Goal: Information Seeking & Learning: Learn about a topic

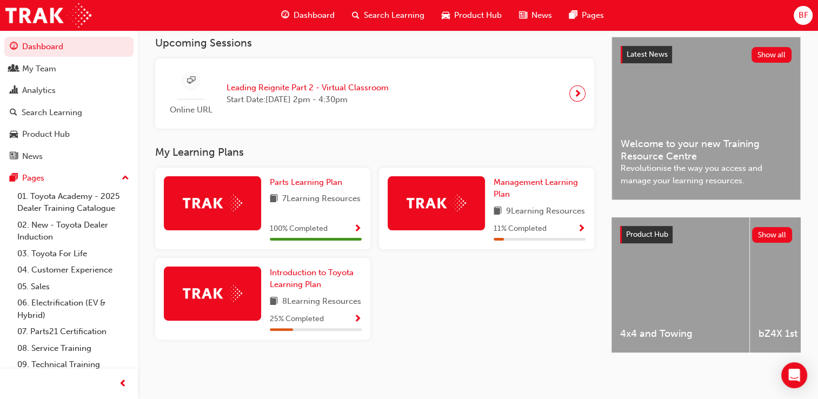
scroll to position [257, 0]
click at [48, 334] on link "07. Parts21 Certification" at bounding box center [73, 331] width 121 height 17
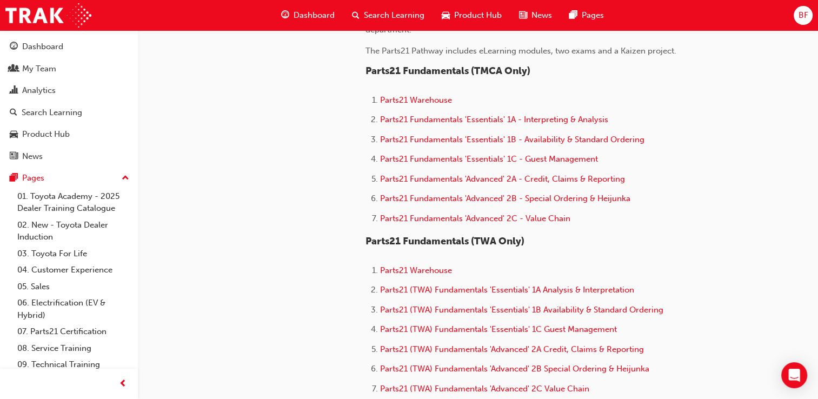
scroll to position [216, 0]
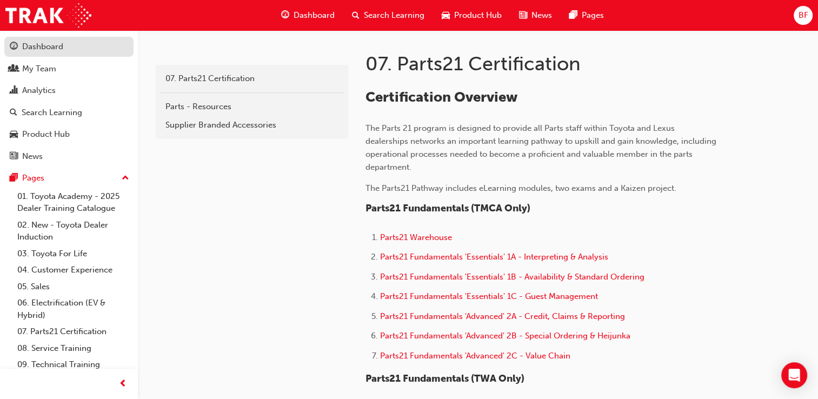
click at [42, 47] on div "Dashboard" at bounding box center [42, 47] width 41 height 12
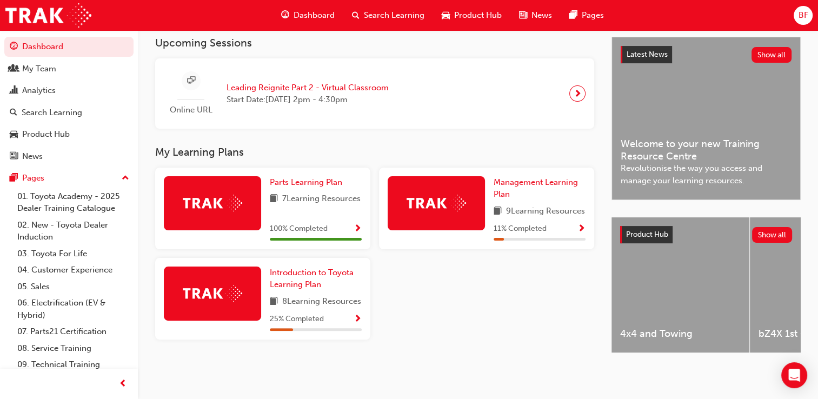
scroll to position [257, 0]
click at [303, 268] on span "Introduction to Toyota Learning Plan" at bounding box center [312, 279] width 84 height 22
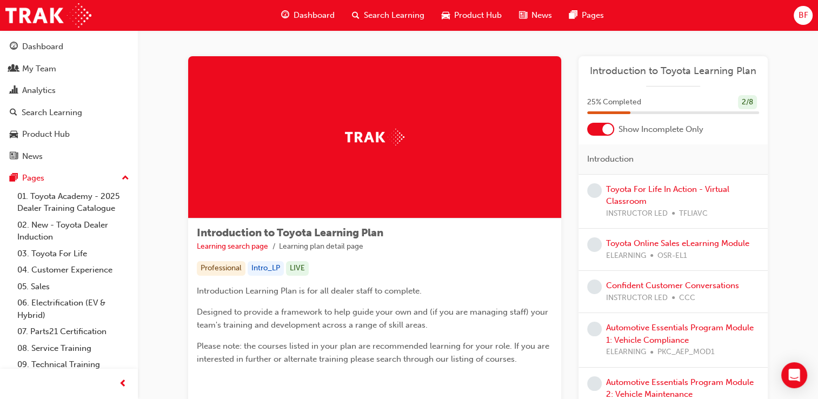
click at [605, 127] on div at bounding box center [607, 129] width 11 height 11
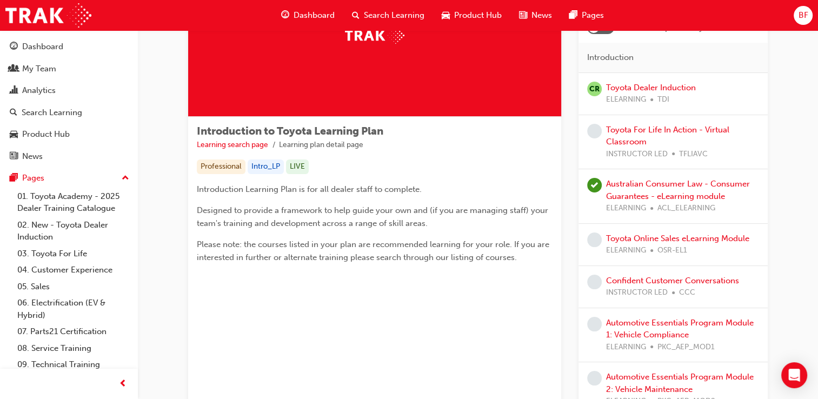
scroll to position [108, 0]
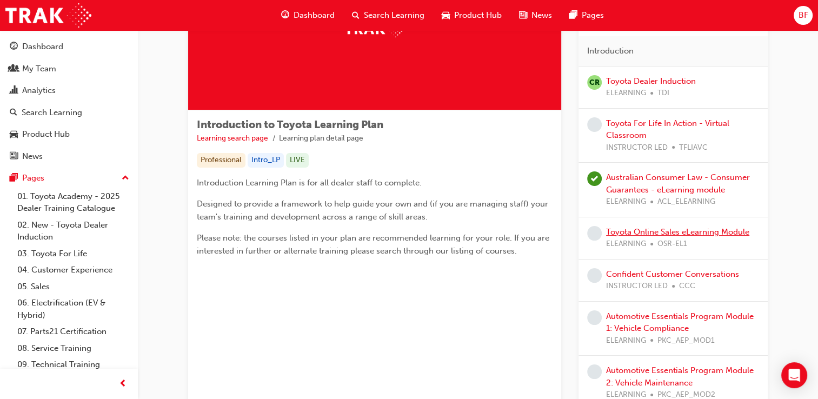
click at [682, 230] on link "Toyota Online Sales eLearning Module" at bounding box center [677, 232] width 143 height 10
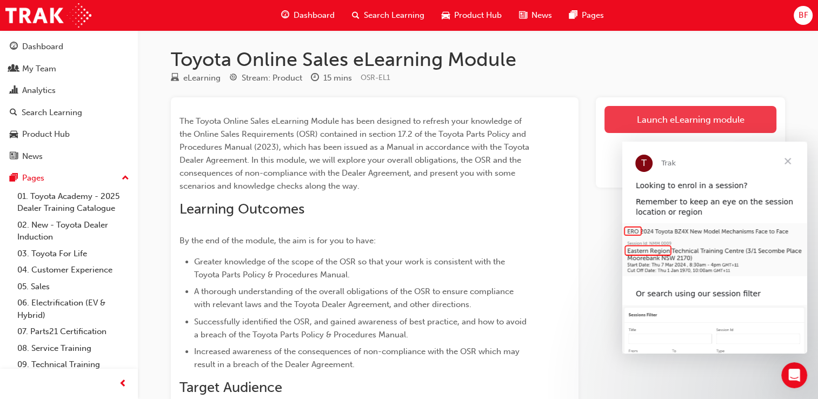
click at [691, 119] on link "Launch eLearning module" at bounding box center [691, 119] width 172 height 27
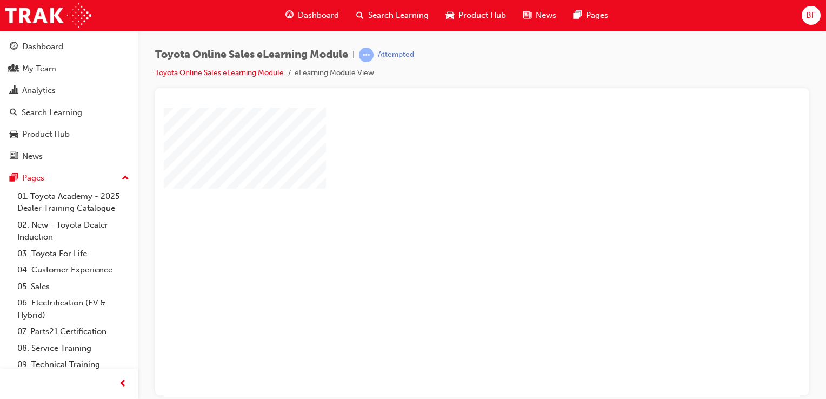
click at [582, 353] on div at bounding box center [531, 301] width 735 height 389
click at [451, 221] on div "play" at bounding box center [451, 221] width 0 height 0
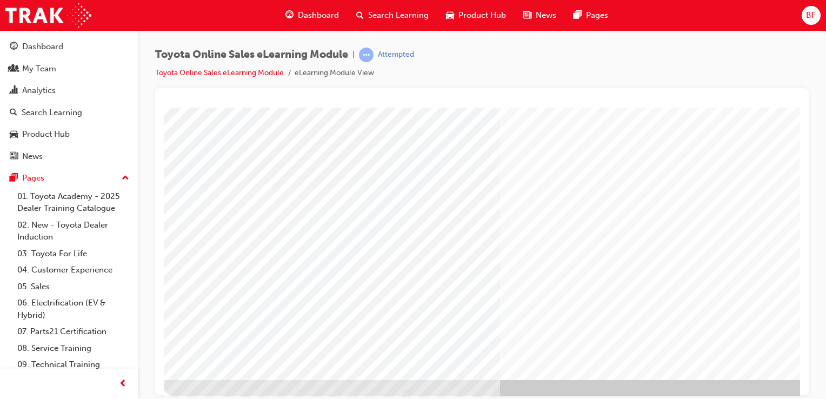
scroll to position [123, 0]
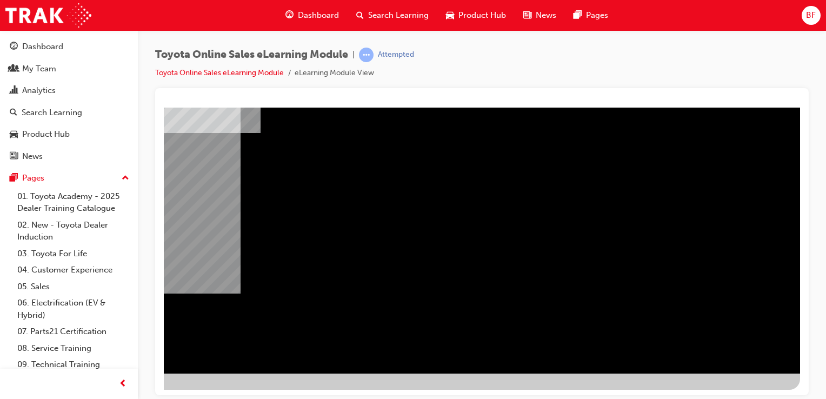
scroll to position [0, 0]
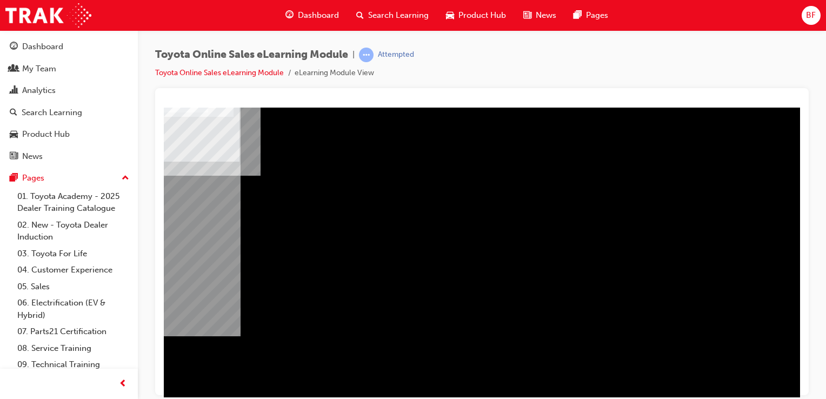
scroll to position [123, 107]
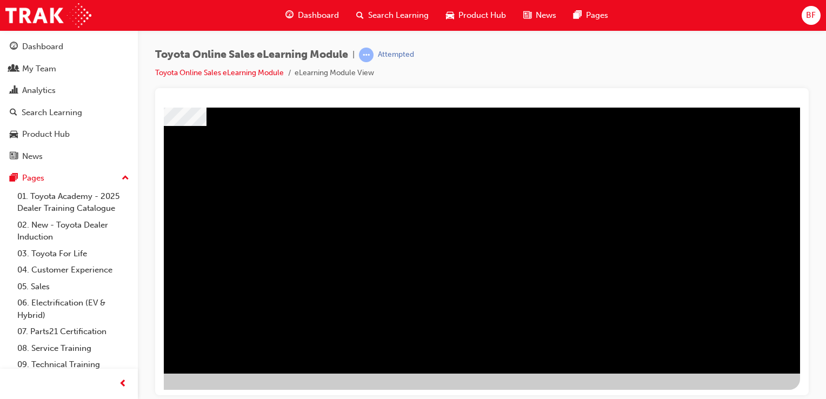
drag, startPoint x: 683, startPoint y: 393, endPoint x: 983, endPoint y: 478, distance: 311.8
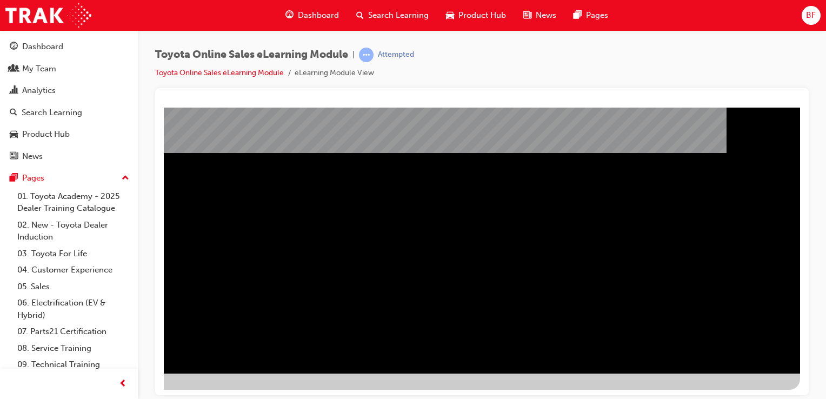
scroll to position [123, 107]
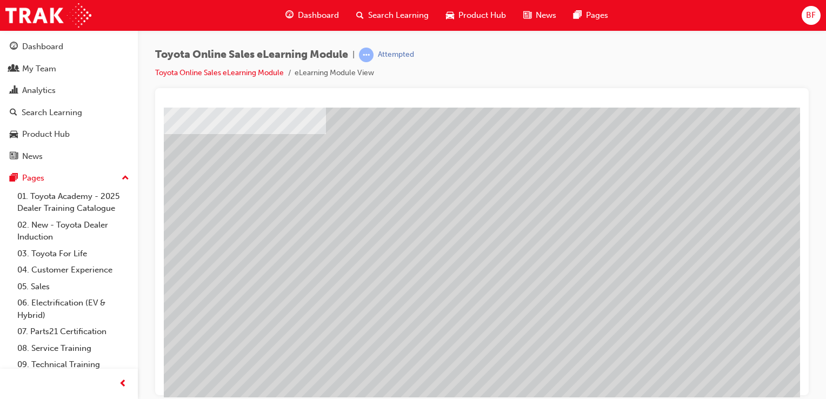
scroll to position [54, 0]
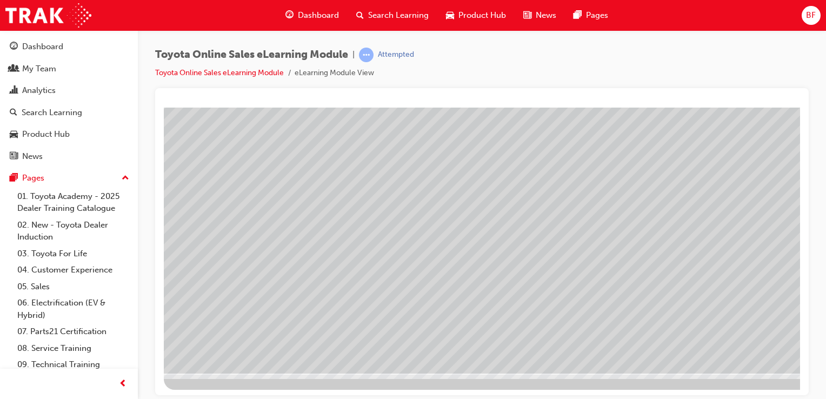
scroll to position [123, 107]
drag, startPoint x: 662, startPoint y: 392, endPoint x: 968, endPoint y: 464, distance: 314.0
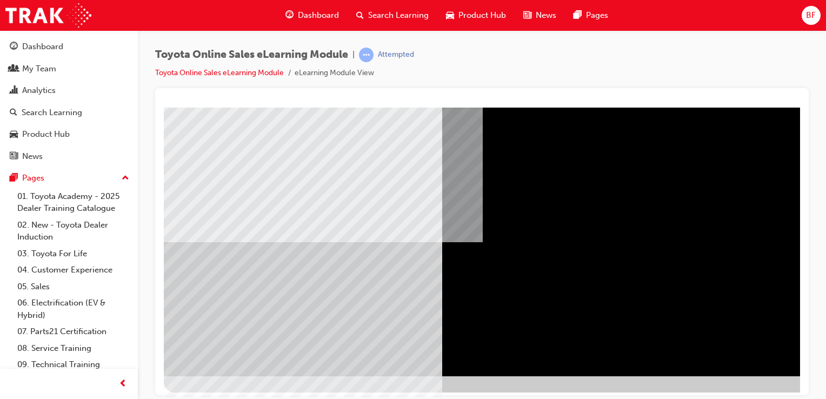
scroll to position [123, 0]
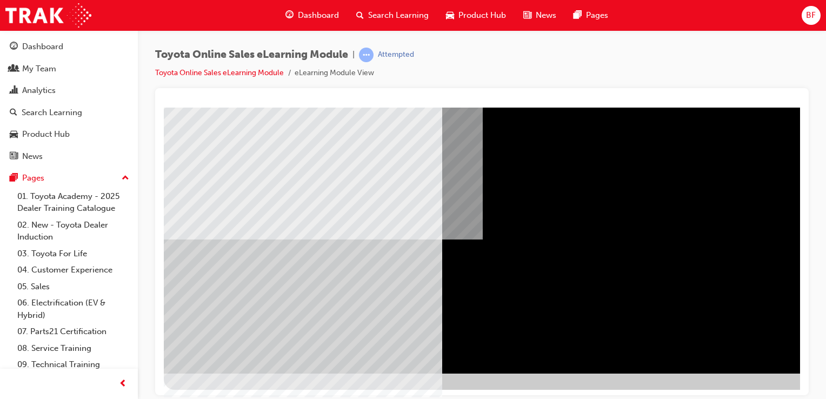
scroll to position [123, 107]
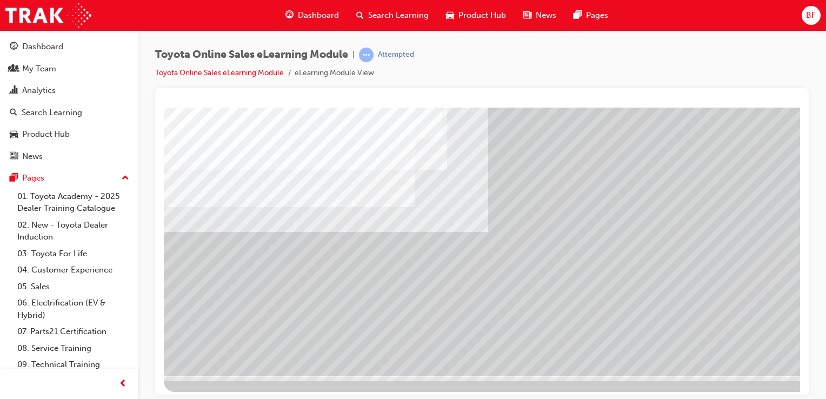
scroll to position [123, 0]
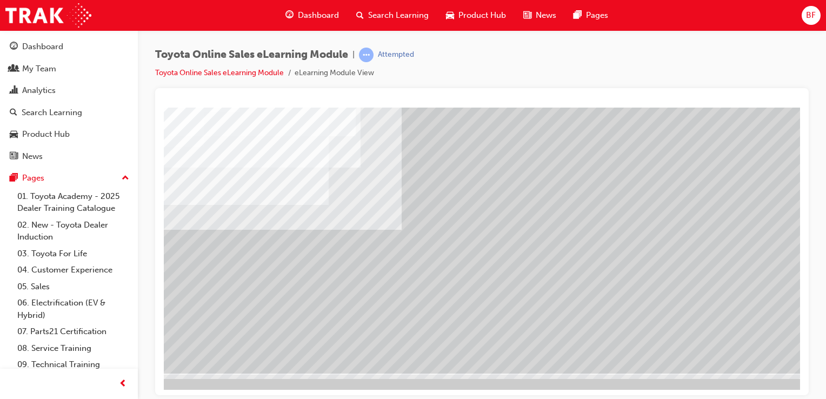
scroll to position [123, 107]
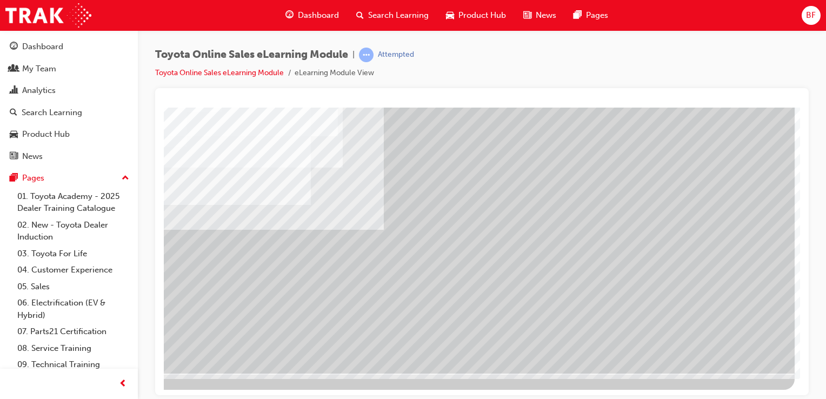
drag, startPoint x: 644, startPoint y: 393, endPoint x: 971, endPoint y: 482, distance: 339.1
drag, startPoint x: 617, startPoint y: 257, endPoint x: 672, endPoint y: 254, distance: 55.3
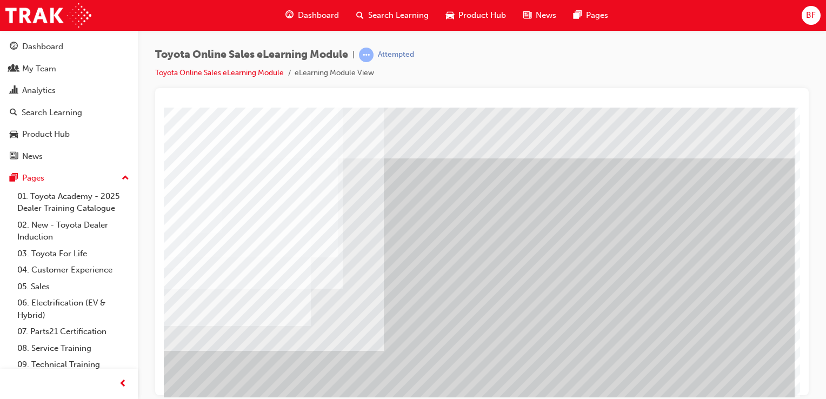
scroll to position [0, 107]
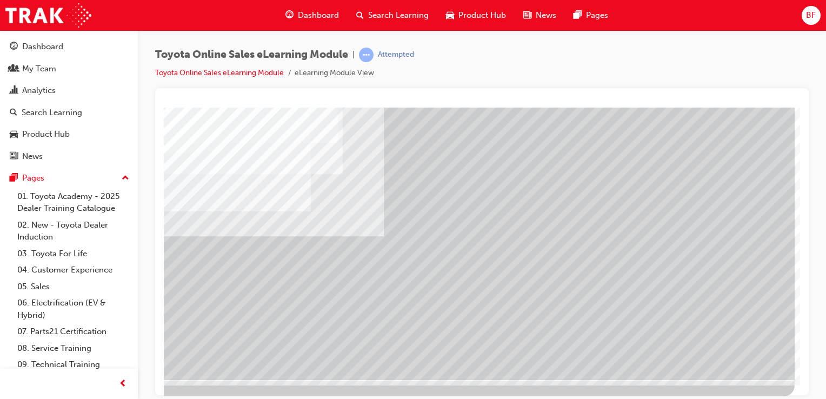
scroll to position [123, 107]
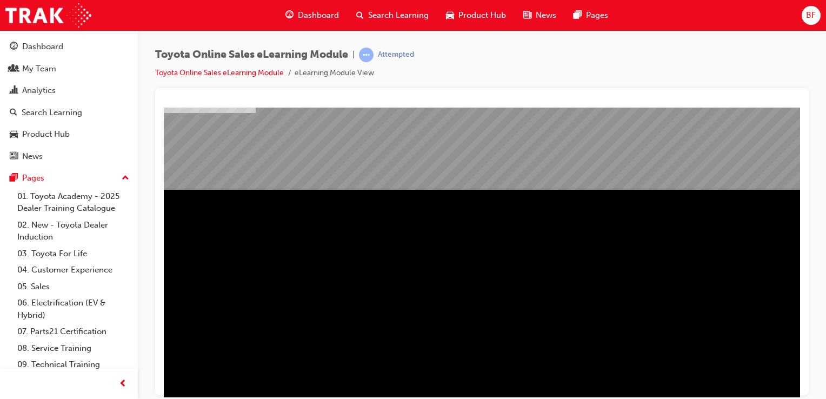
scroll to position [15, 0]
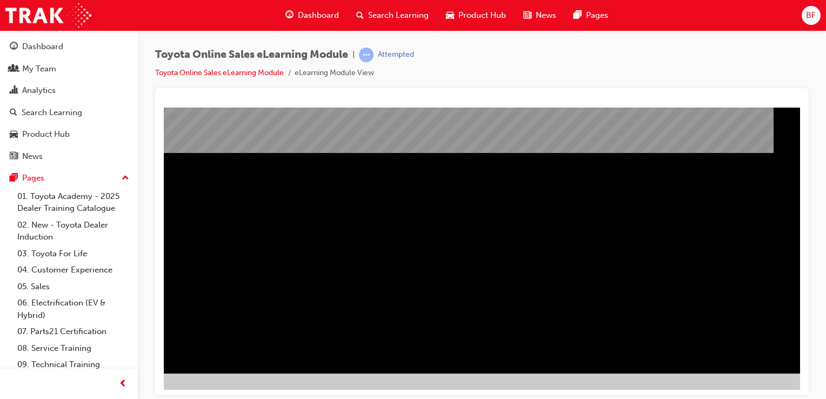
scroll to position [123, 107]
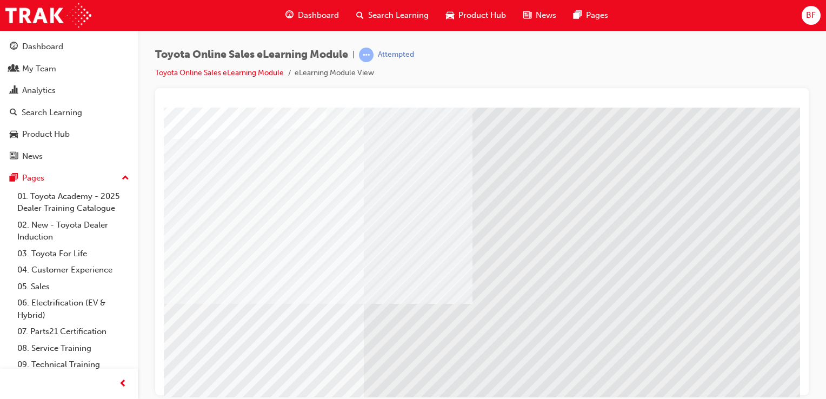
scroll to position [108, 0]
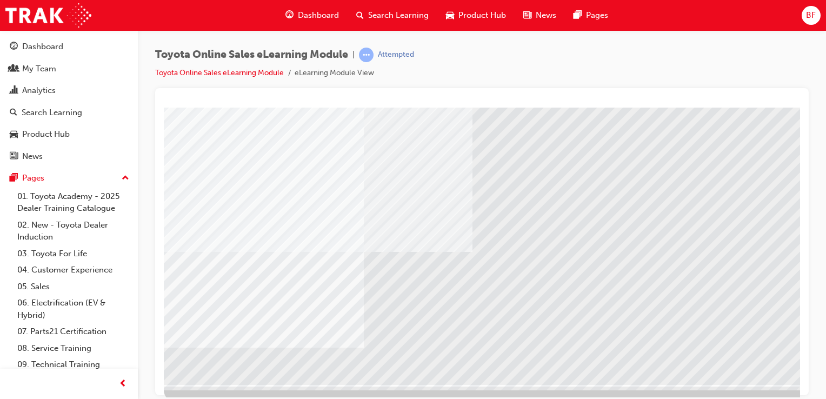
scroll to position [123, 0]
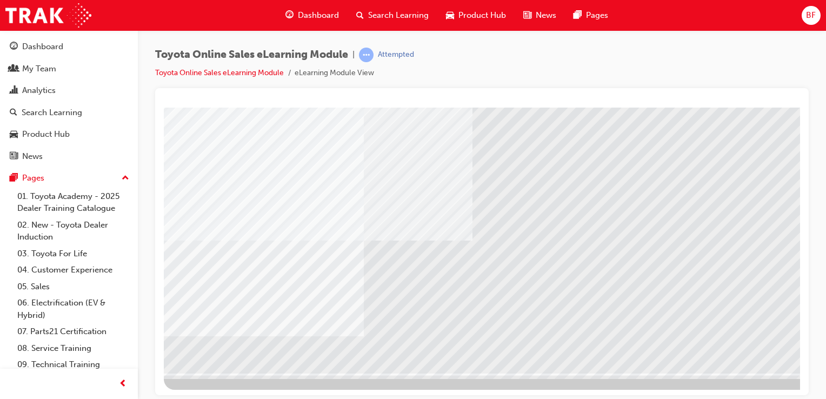
click at [630, 387] on div at bounding box center [531, 187] width 735 height 406
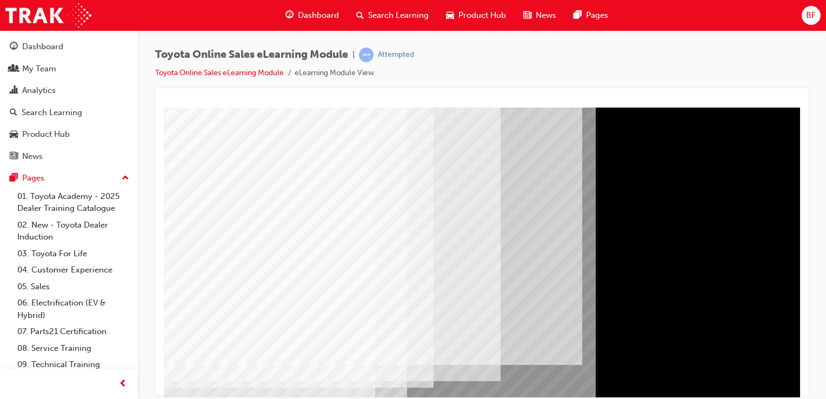
scroll to position [54, 0]
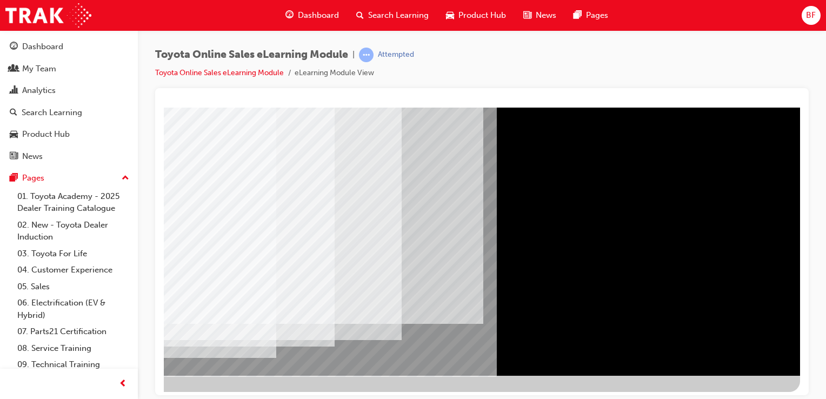
scroll to position [123, 107]
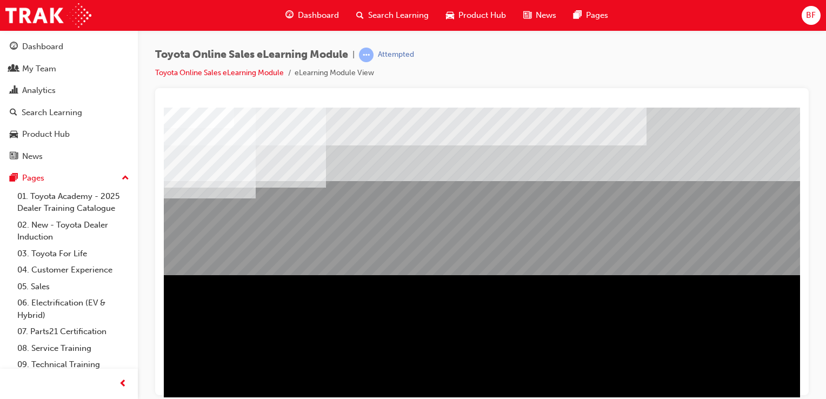
scroll to position [0, 0]
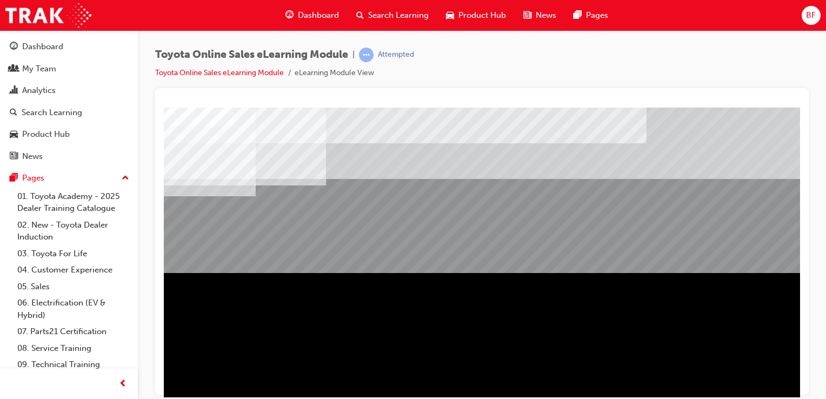
scroll to position [123, 0]
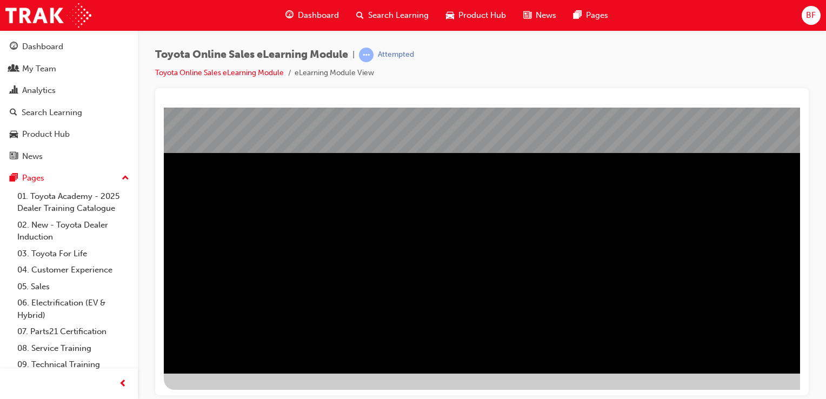
click at [232, 373] on div "BACK Trigger this button to go to the previous slide" at bounding box center [198, 382] width 68 height 19
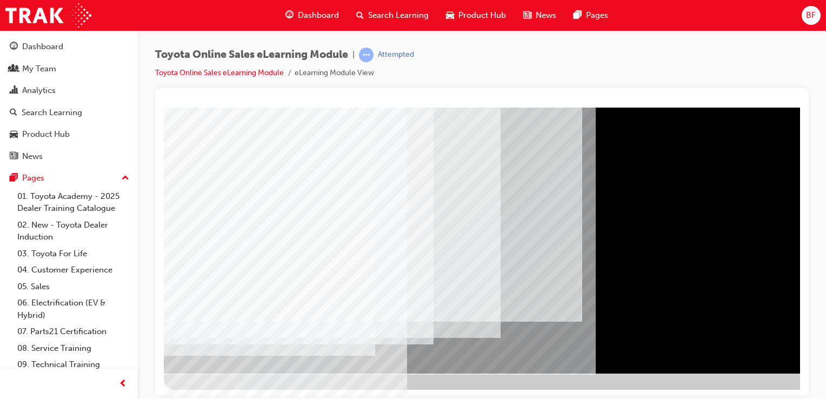
drag, startPoint x: 678, startPoint y: 387, endPoint x: 707, endPoint y: 381, distance: 30.4
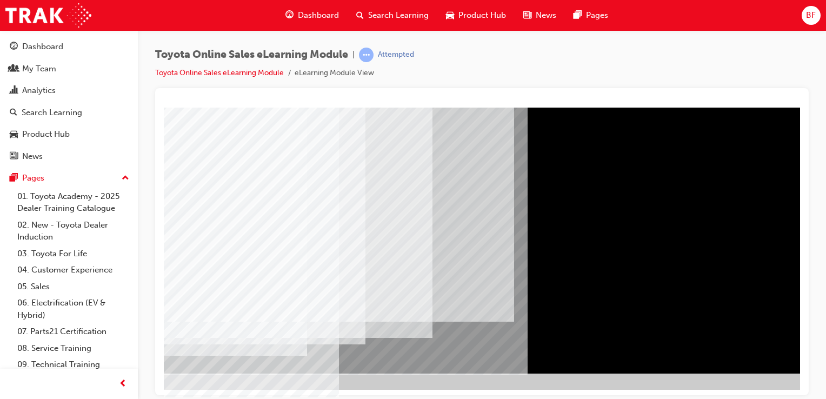
scroll to position [123, 107]
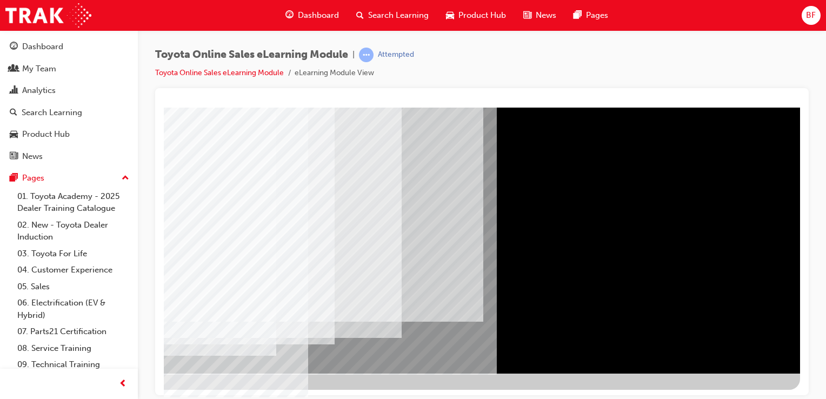
drag, startPoint x: 675, startPoint y: 392, endPoint x: 968, endPoint y: 489, distance: 308.2
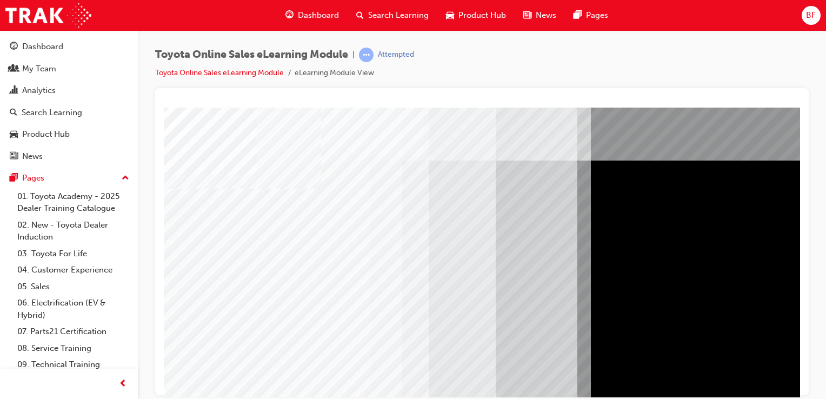
scroll to position [0, 0]
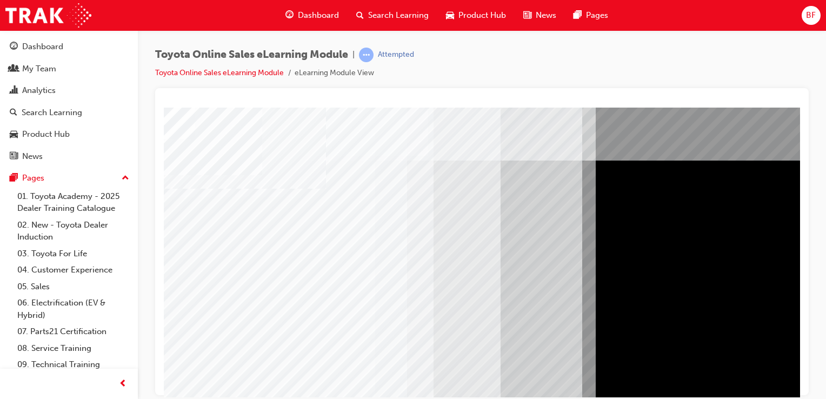
drag, startPoint x: 204, startPoint y: 304, endPoint x: 206, endPoint y: 324, distance: 20.7
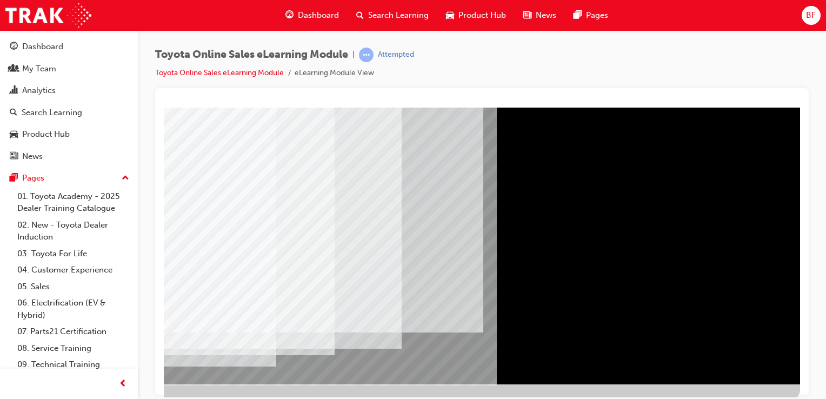
scroll to position [123, 107]
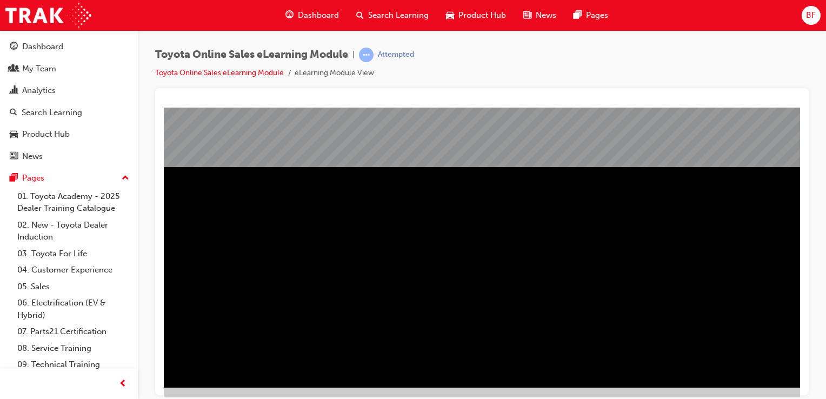
scroll to position [123, 0]
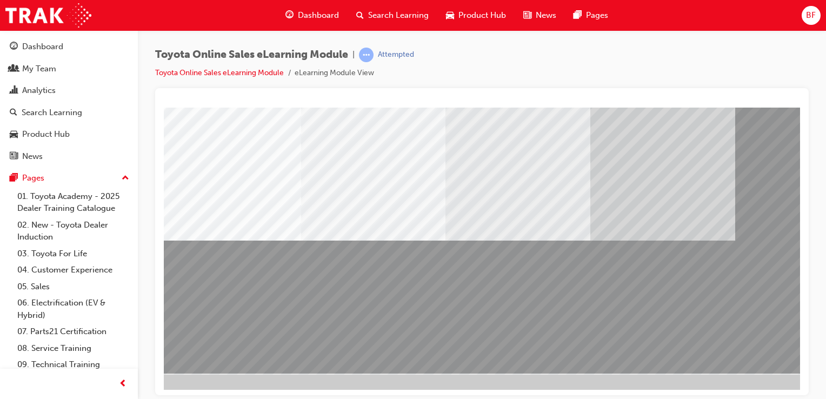
scroll to position [123, 0]
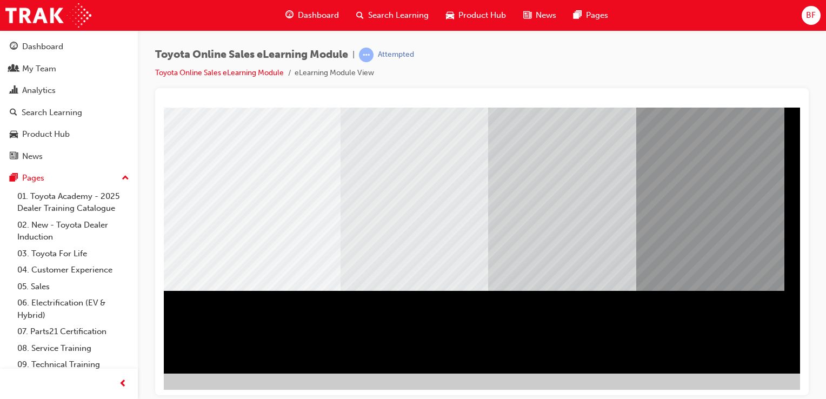
scroll to position [123, 107]
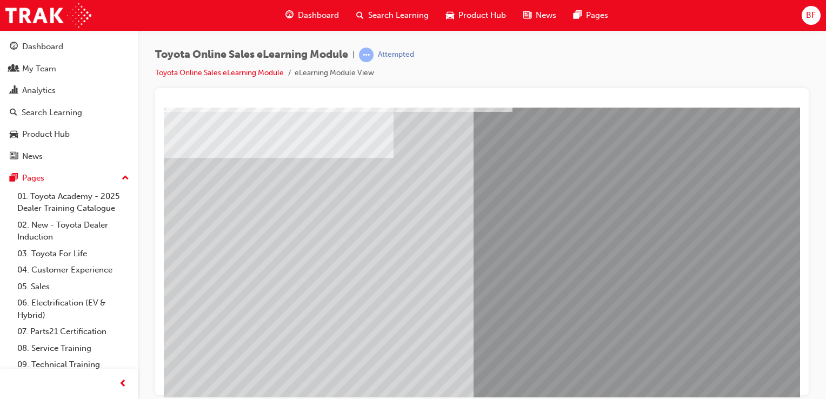
scroll to position [108, 0]
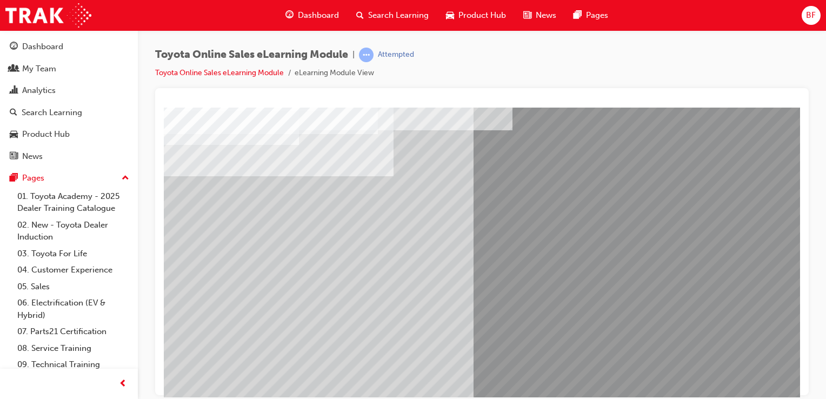
scroll to position [54, 0]
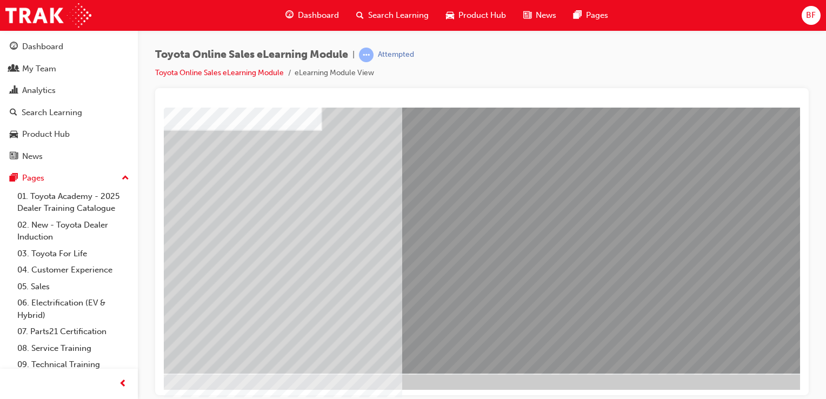
scroll to position [123, 107]
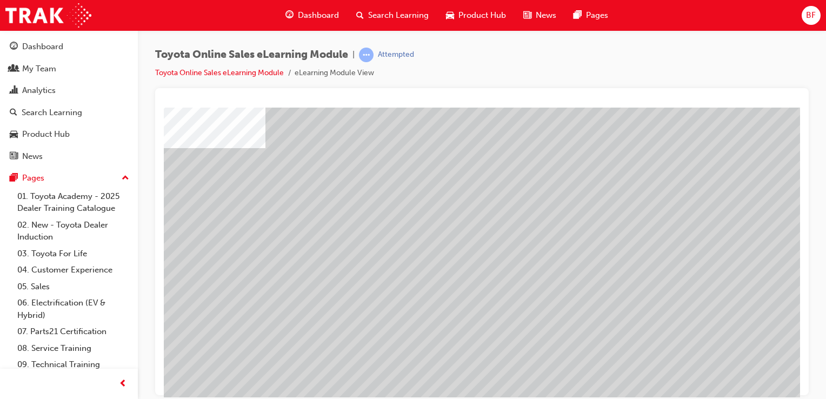
scroll to position [69, 0]
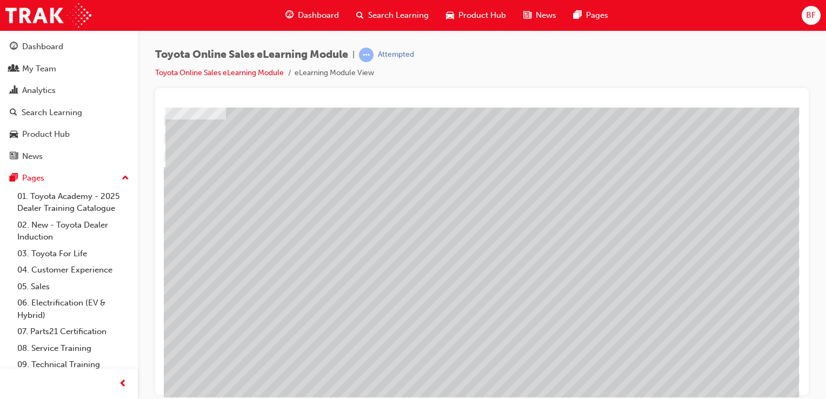
scroll to position [69, 107]
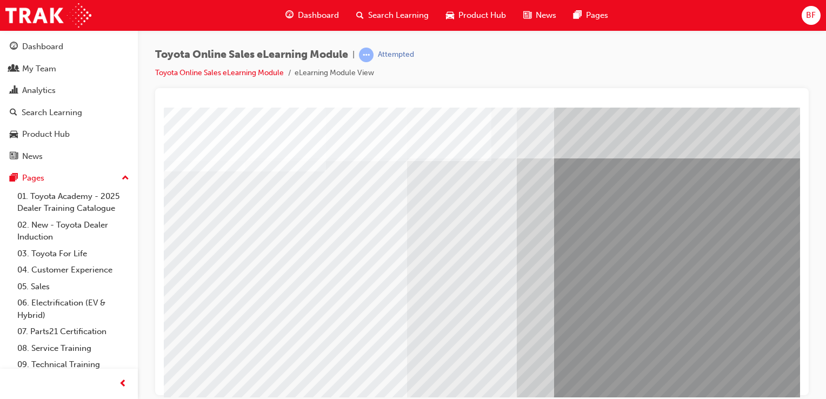
scroll to position [0, 0]
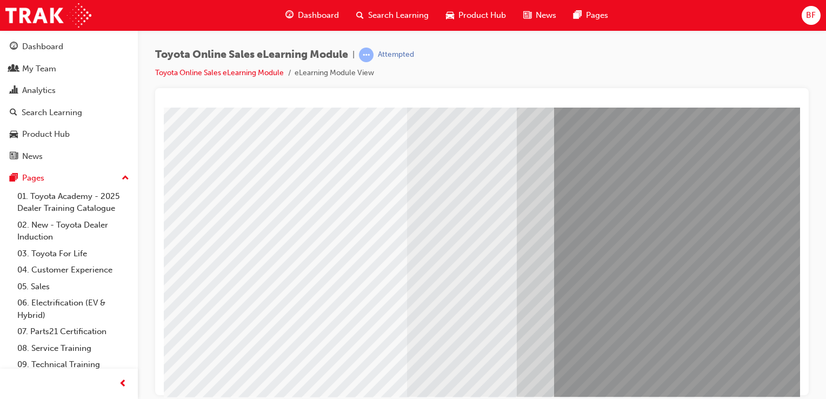
scroll to position [123, 0]
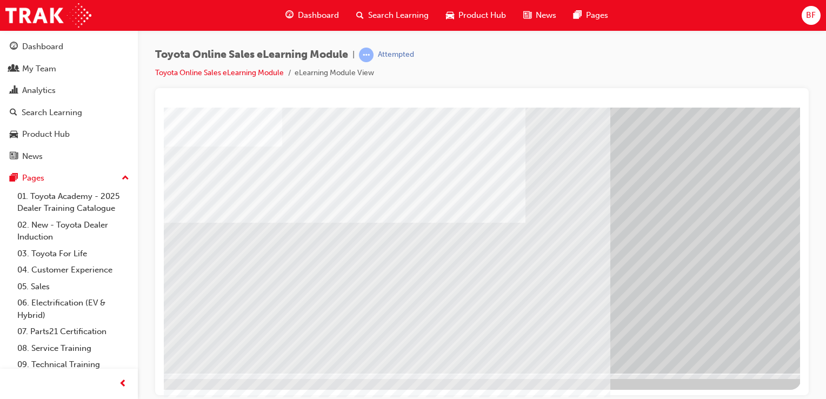
scroll to position [123, 107]
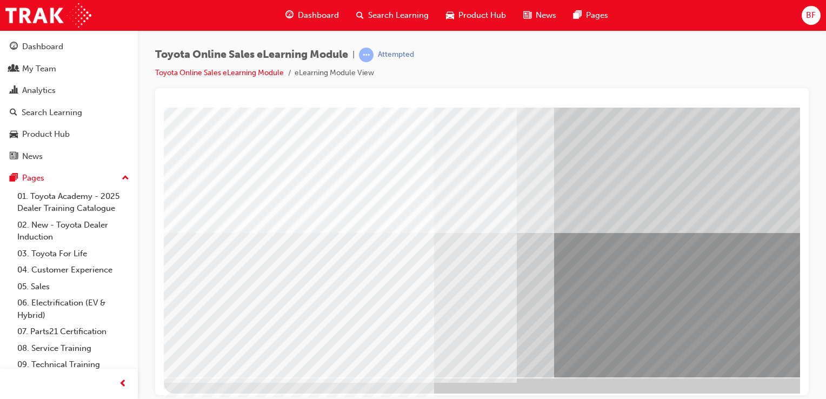
scroll to position [123, 0]
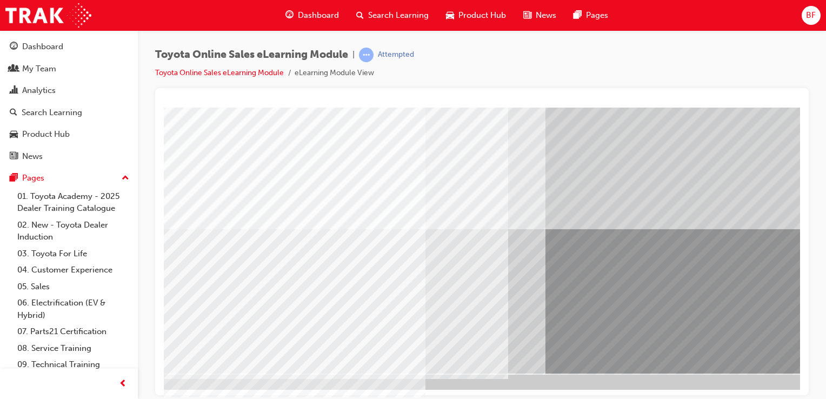
scroll to position [123, 4]
drag, startPoint x: 411, startPoint y: 392, endPoint x: 578, endPoint y: 504, distance: 200.7
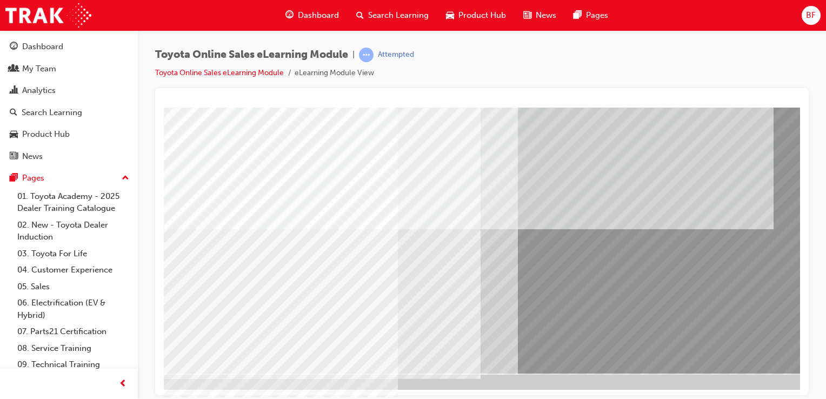
scroll to position [123, 107]
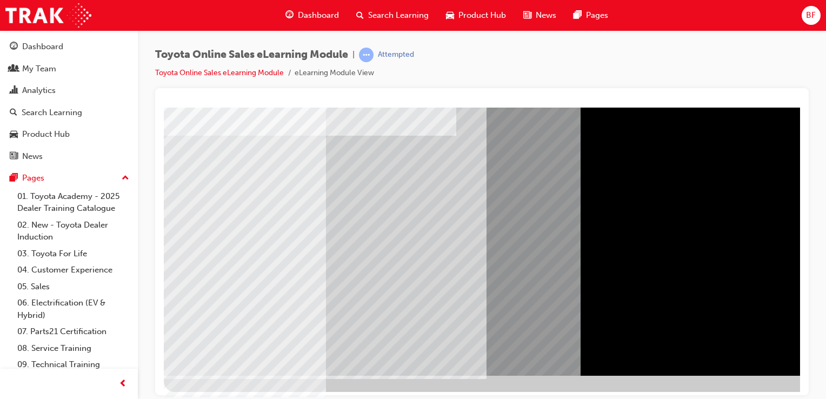
scroll to position [123, 0]
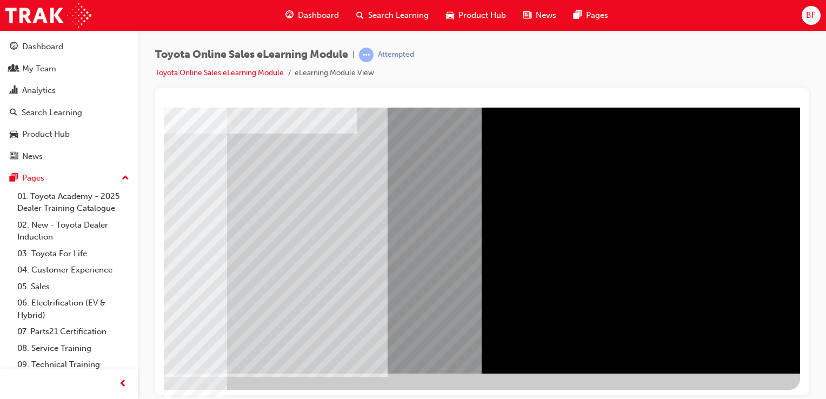
drag, startPoint x: 454, startPoint y: 392, endPoint x: 793, endPoint y: 505, distance: 357.9
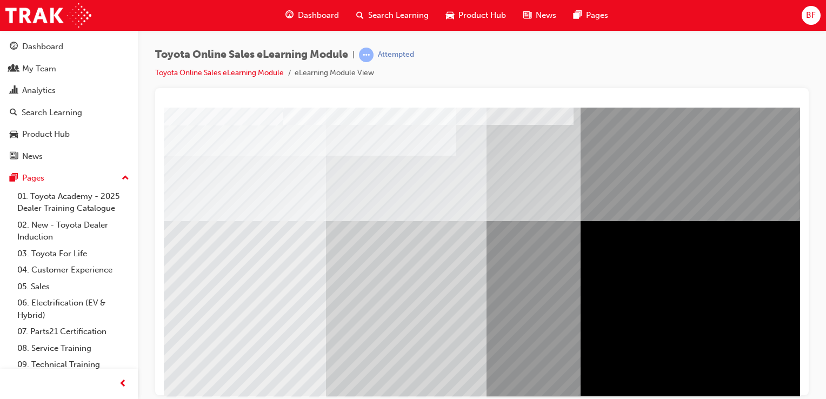
scroll to position [123, 0]
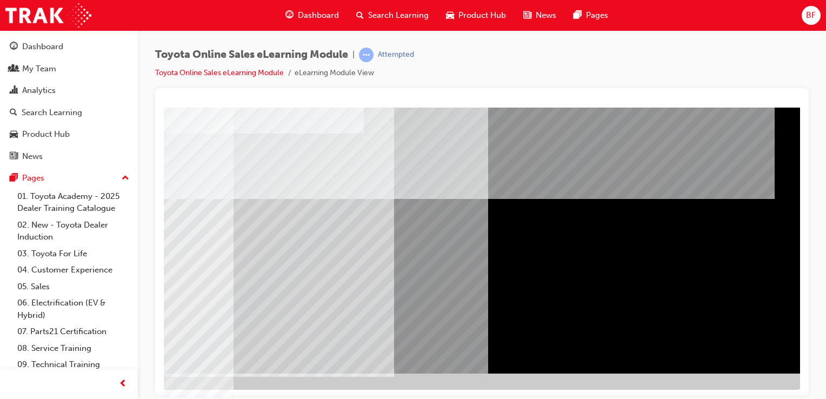
scroll to position [123, 107]
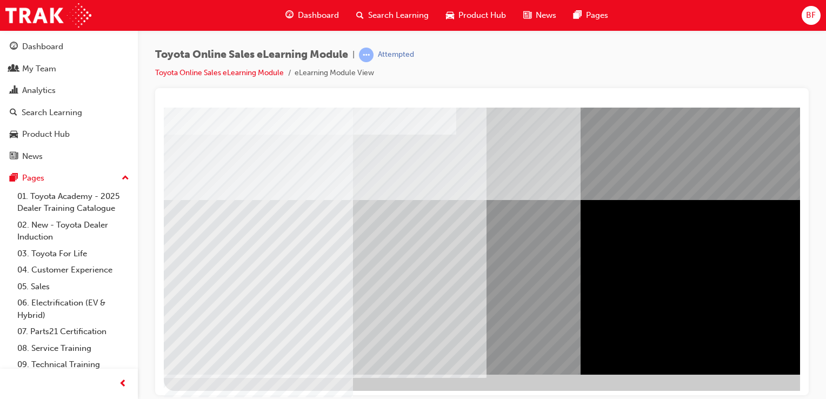
scroll to position [123, 0]
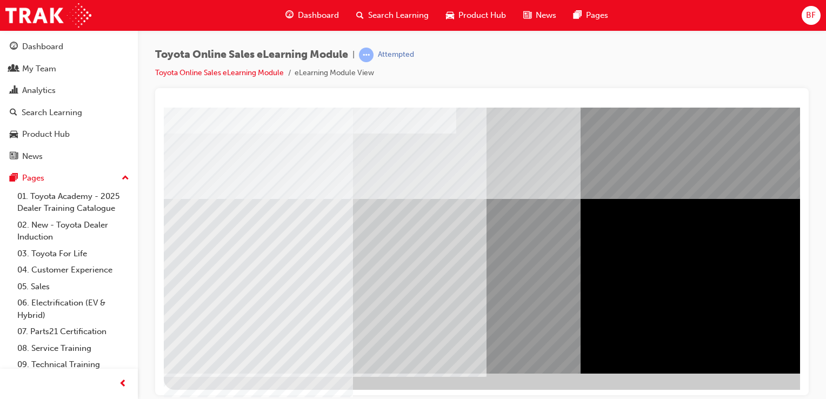
drag, startPoint x: 337, startPoint y: 193, endPoint x: 393, endPoint y: 272, distance: 96.6
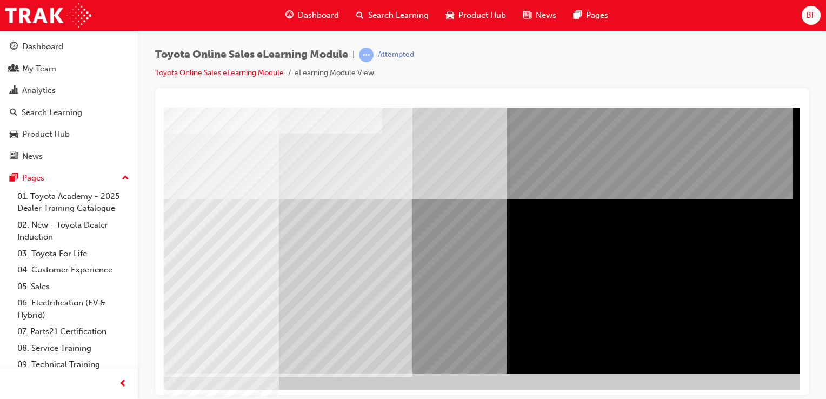
scroll to position [123, 107]
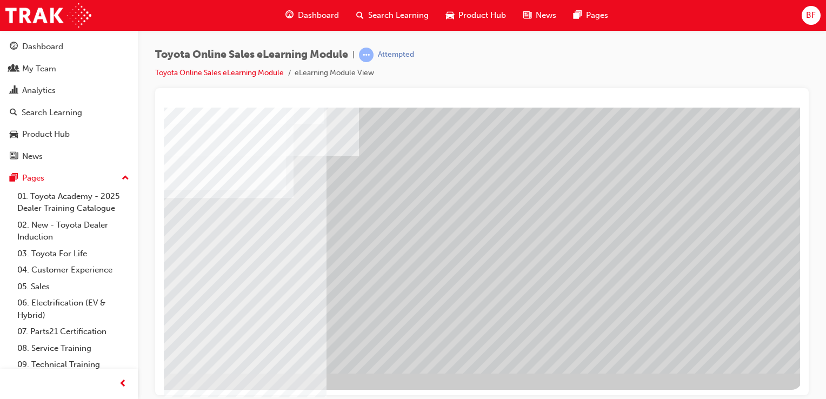
scroll to position [123, 103]
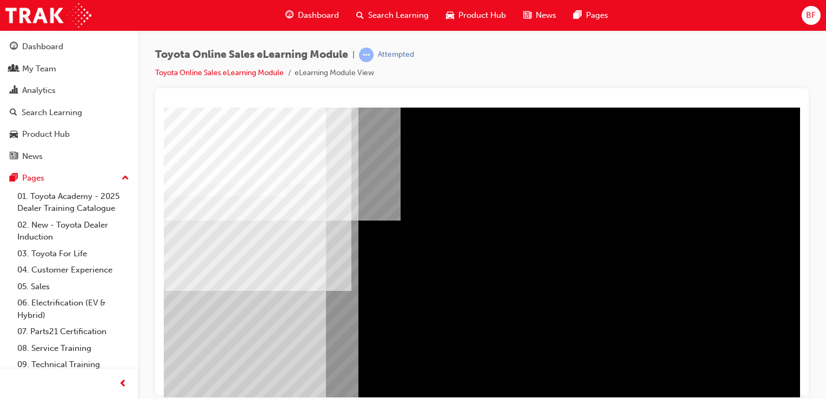
scroll to position [0, 0]
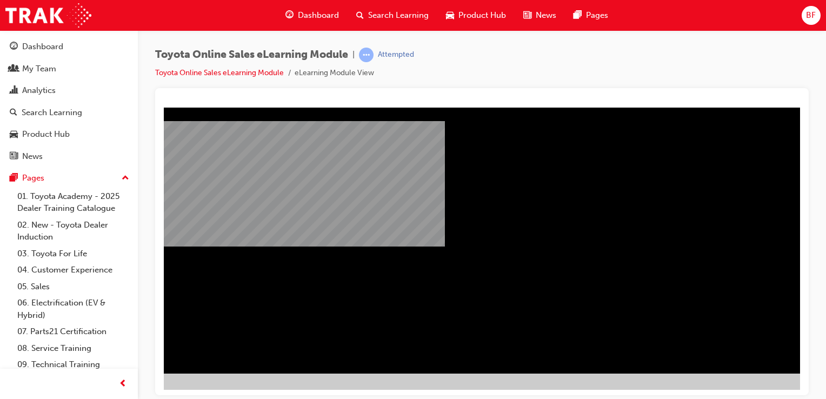
scroll to position [123, 16]
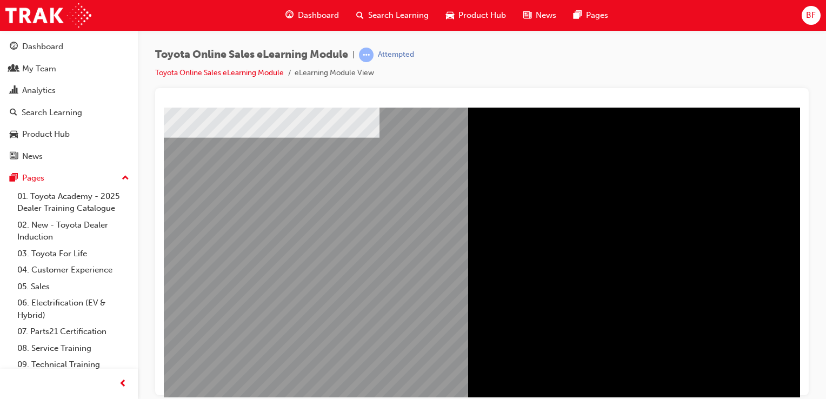
scroll to position [123, 0]
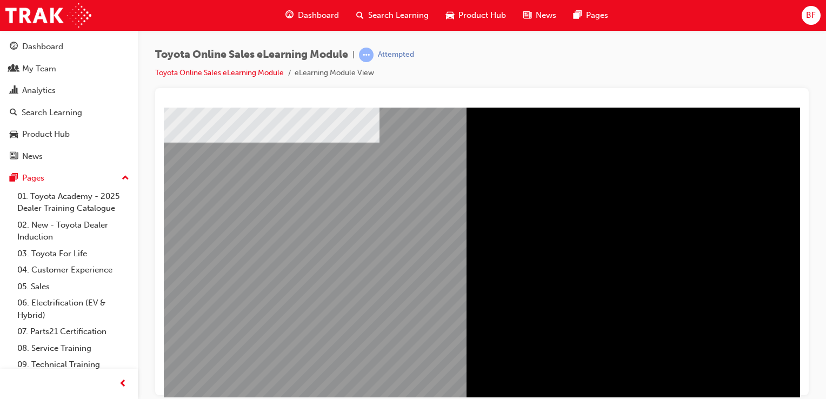
scroll to position [69, 0]
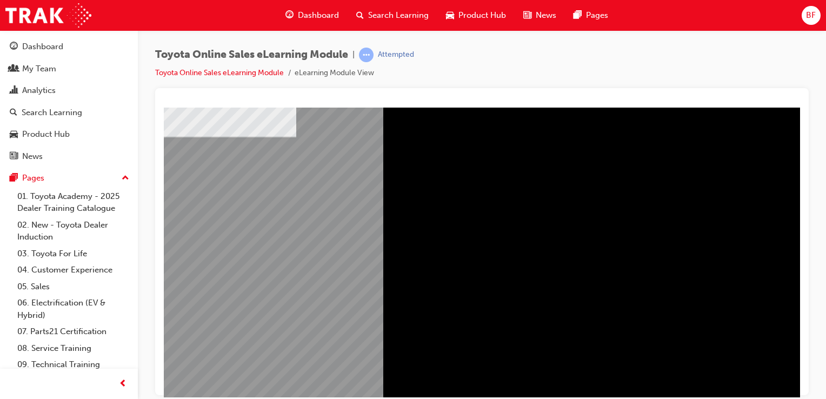
scroll to position [123, 83]
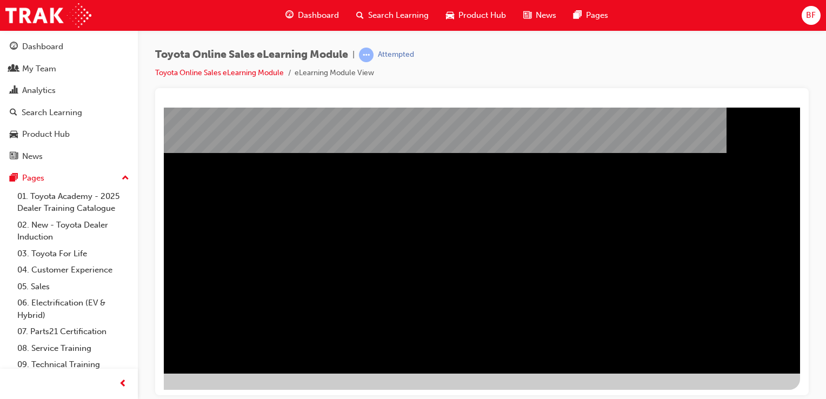
scroll to position [123, 107]
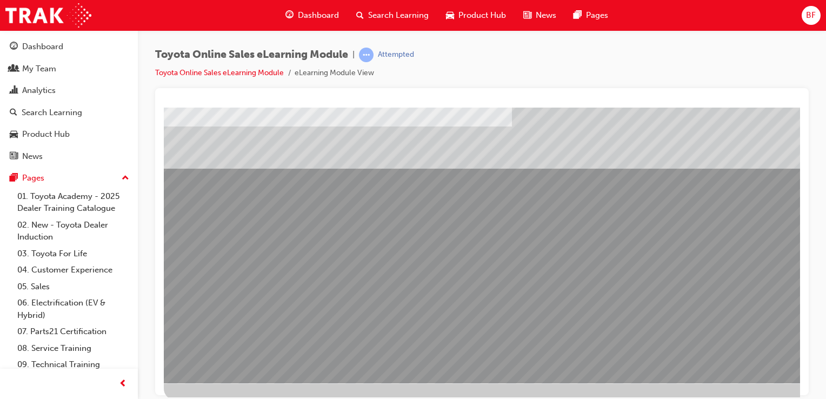
scroll to position [123, 0]
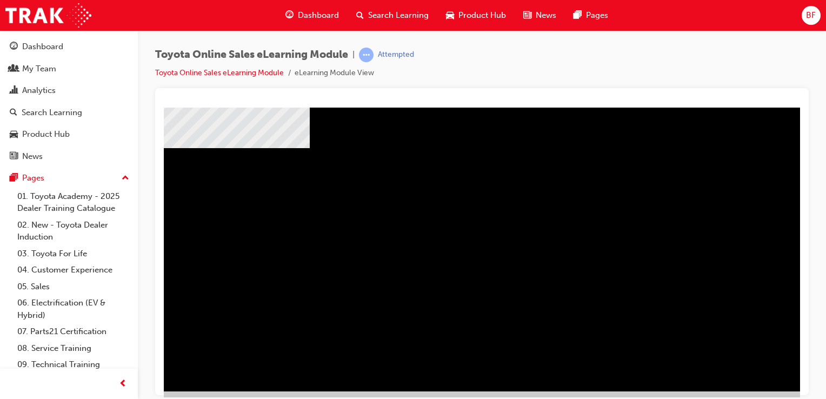
scroll to position [108, 0]
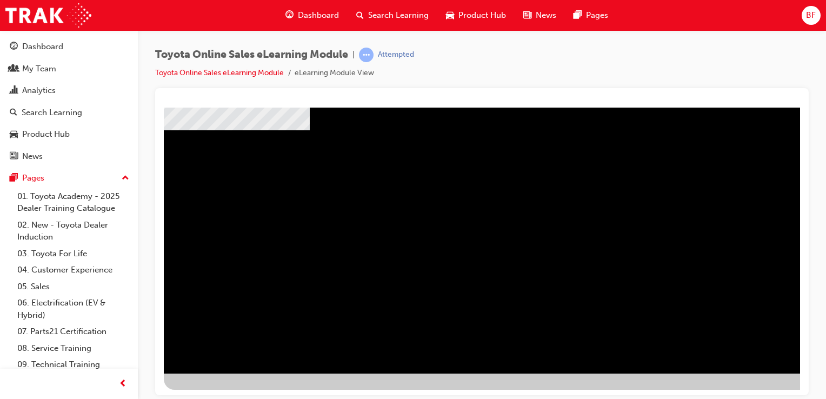
scroll to position [123, 107]
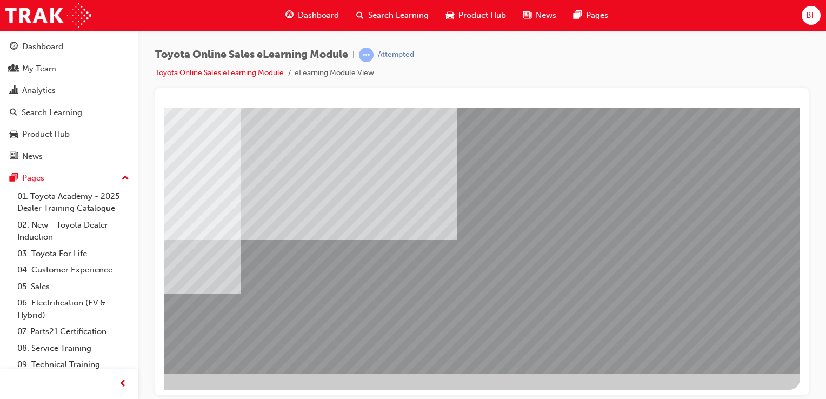
drag, startPoint x: 677, startPoint y: 390, endPoint x: 978, endPoint y: 498, distance: 319.4
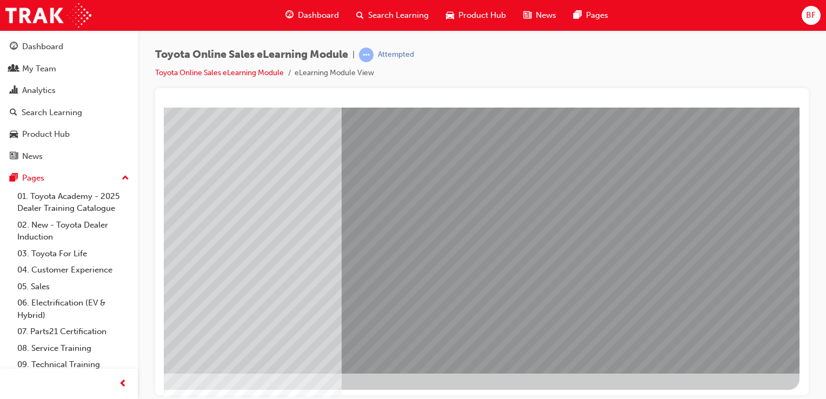
scroll to position [0, 0]
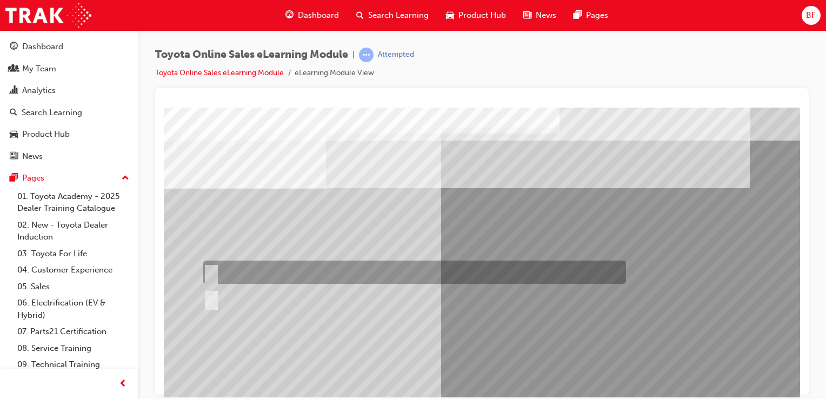
click at [212, 271] on input "True" at bounding box center [209, 273] width 12 height 12
radio input "true"
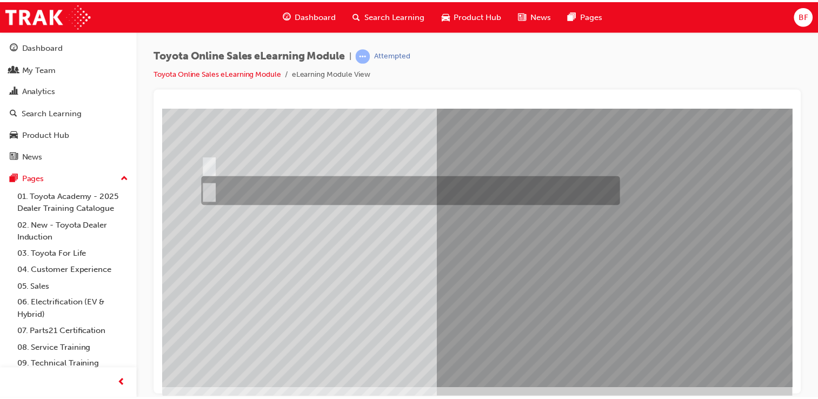
scroll to position [123, 0]
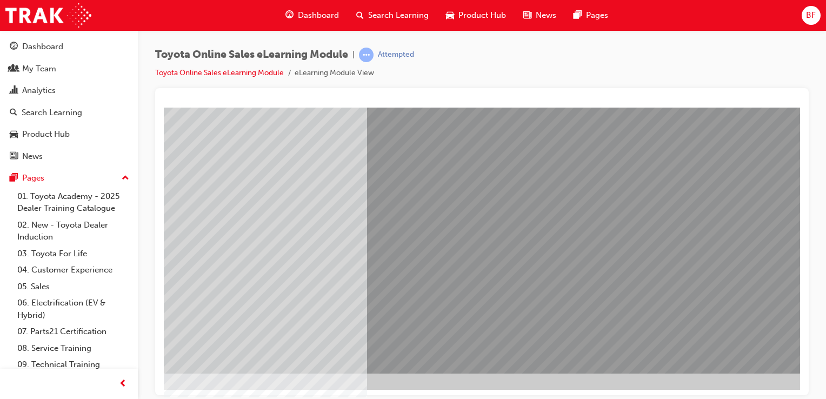
scroll to position [123, 72]
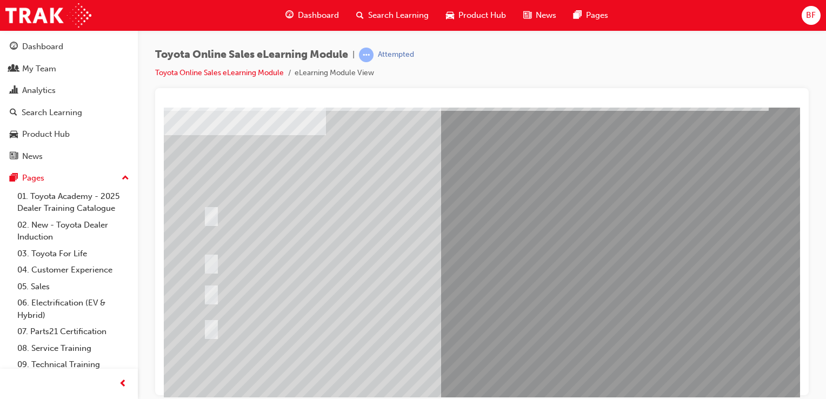
scroll to position [54, 0]
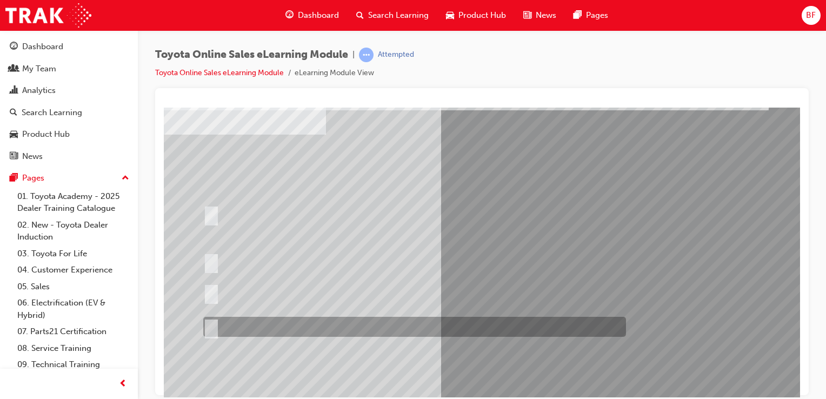
click at [214, 323] on input "It must be TMCA approved Dealer name." at bounding box center [209, 327] width 12 height 12
radio input "true"
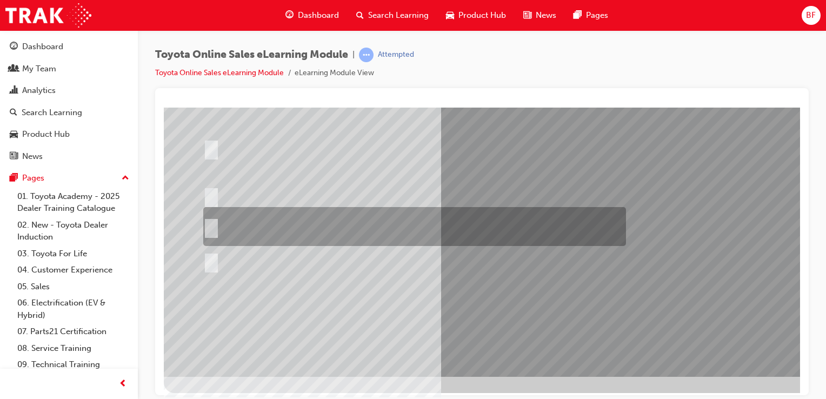
scroll to position [123, 0]
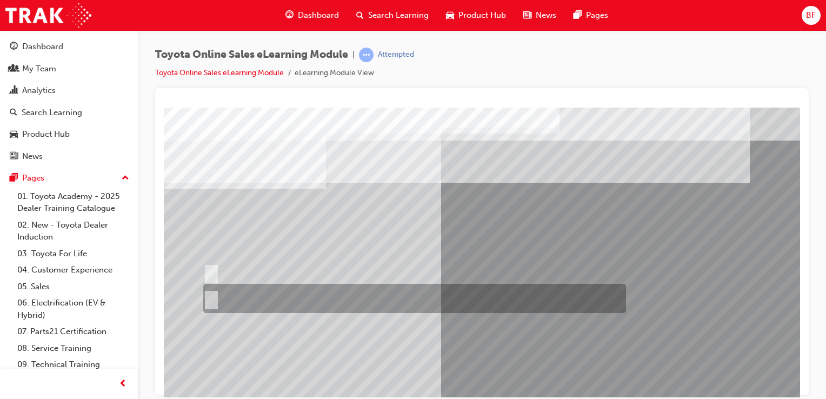
click at [210, 295] on input "No" at bounding box center [209, 299] width 12 height 12
radio input "true"
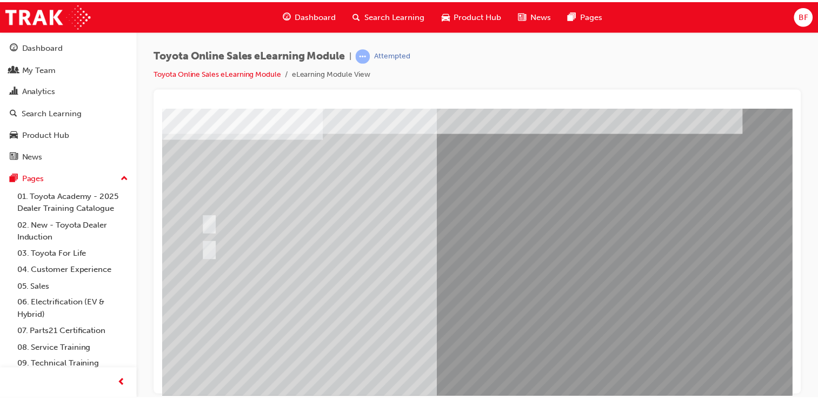
scroll to position [108, 0]
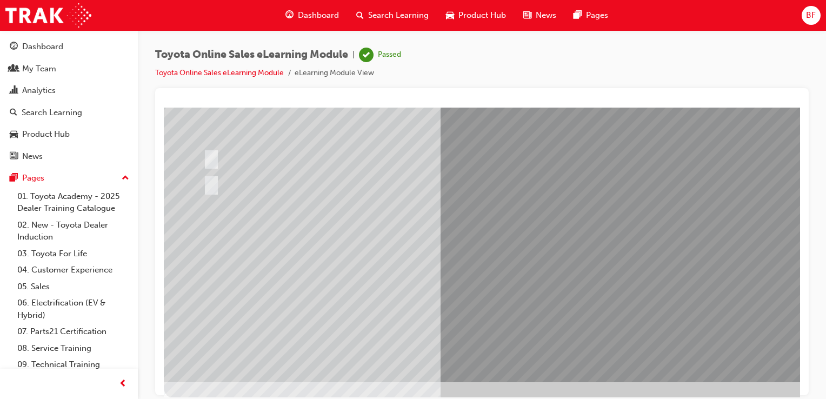
scroll to position [123, 0]
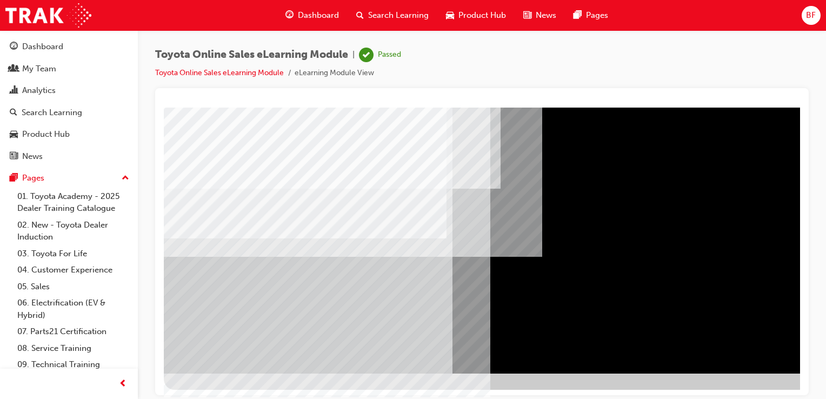
scroll to position [123, 107]
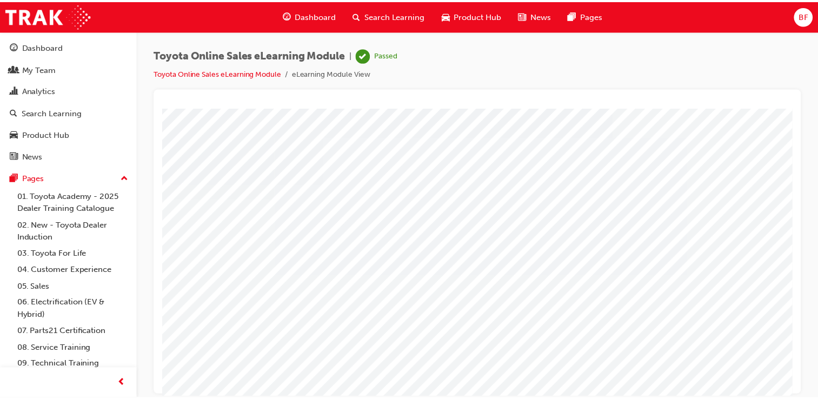
scroll to position [0, 0]
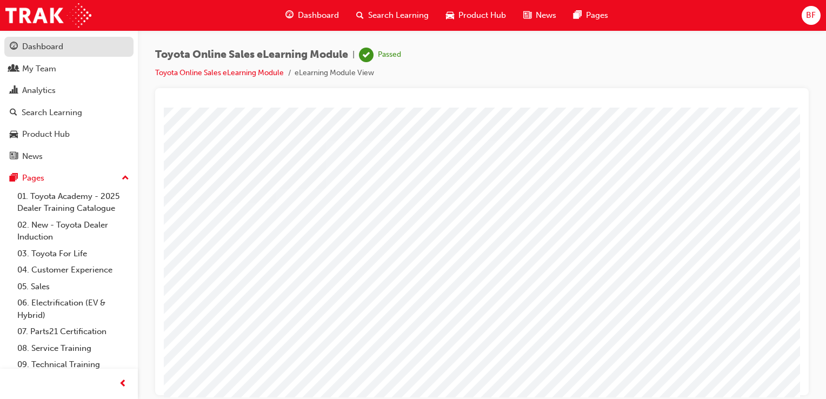
click at [44, 45] on div "Dashboard" at bounding box center [42, 47] width 41 height 12
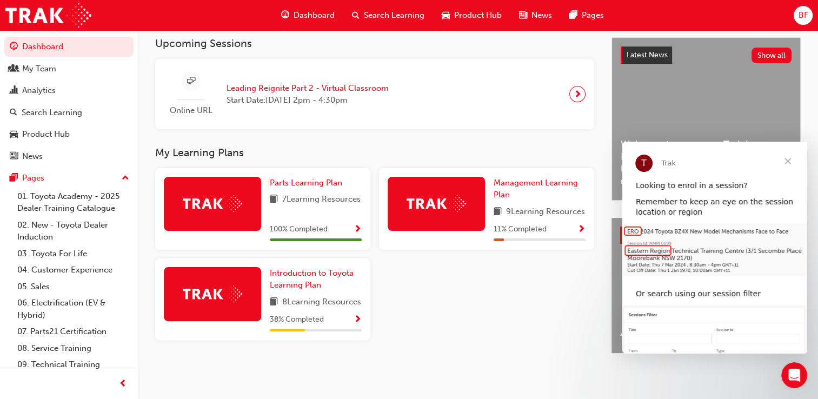
scroll to position [257, 0]
click at [792, 160] on span "Close" at bounding box center [787, 161] width 39 height 39
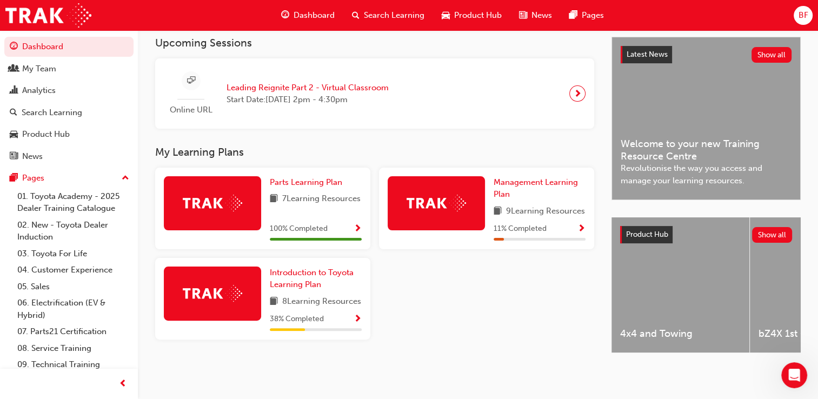
click at [198, 285] on img at bounding box center [212, 293] width 59 height 17
click at [294, 269] on span "Introduction to Toyota Learning Plan" at bounding box center [312, 279] width 84 height 22
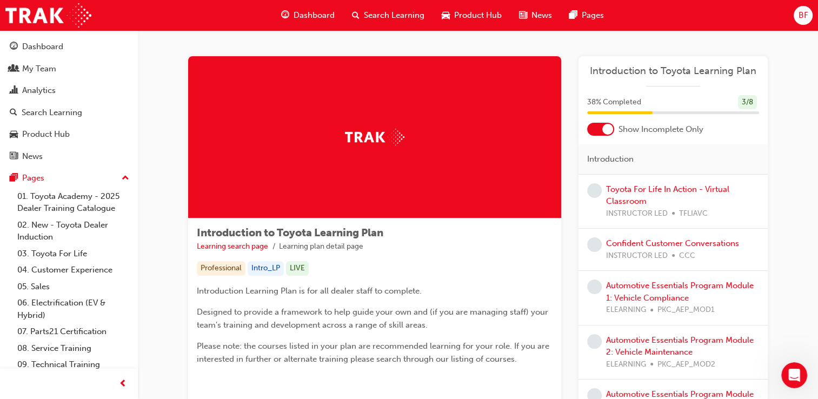
click at [604, 130] on div at bounding box center [607, 129] width 11 height 11
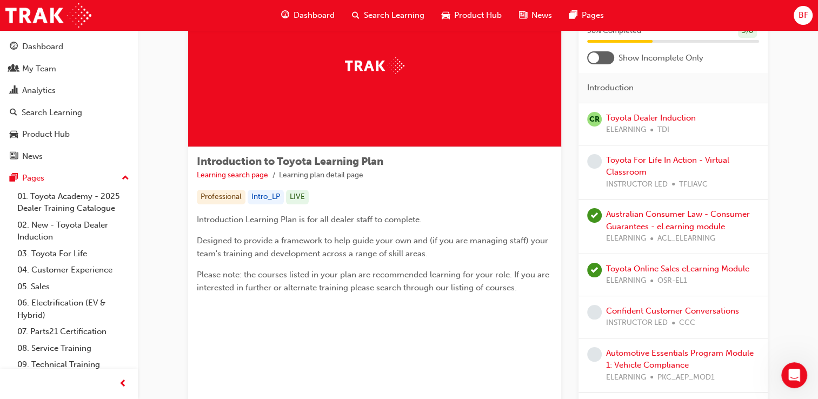
scroll to position [35, 0]
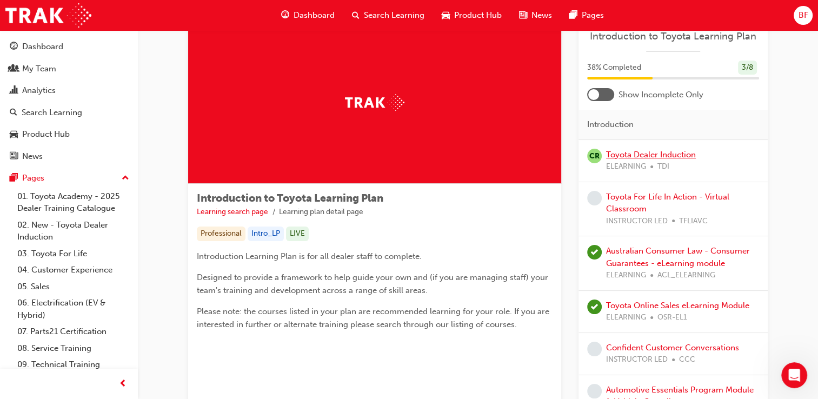
click at [625, 154] on link "Toyota Dealer Induction" at bounding box center [651, 155] width 90 height 10
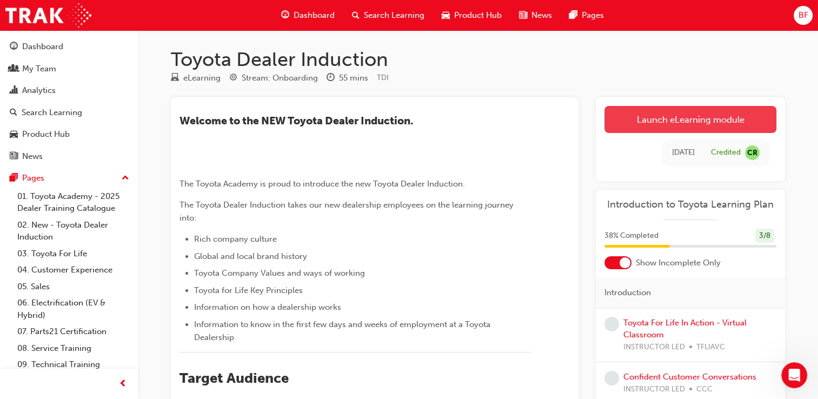
click at [693, 117] on link "Launch eLearning module" at bounding box center [691, 119] width 172 height 27
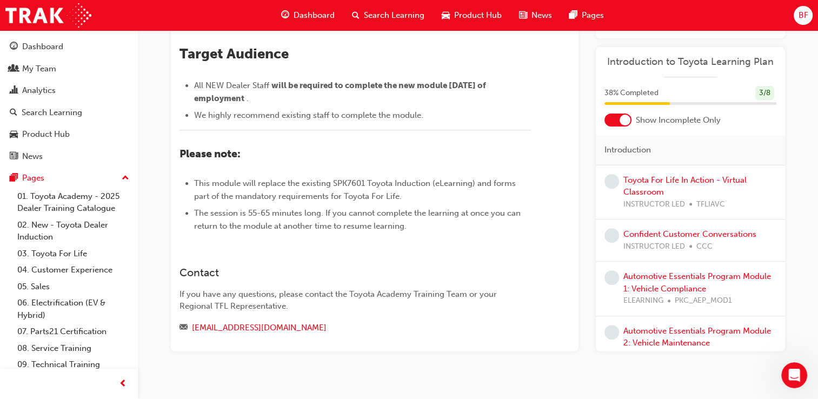
click at [624, 125] on div at bounding box center [625, 120] width 11 height 11
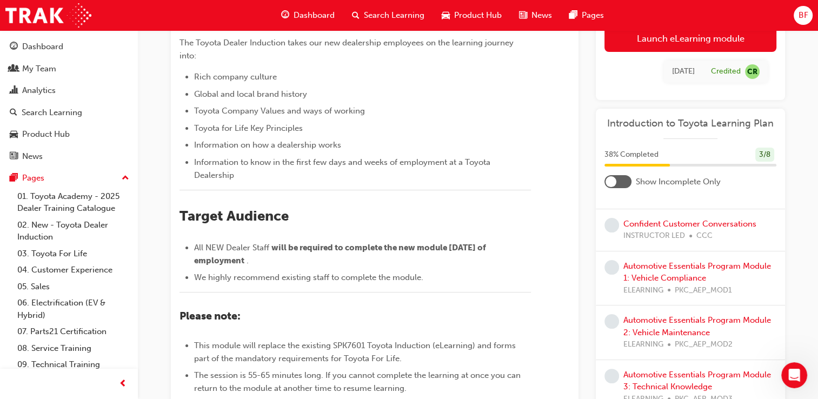
scroll to position [216, 0]
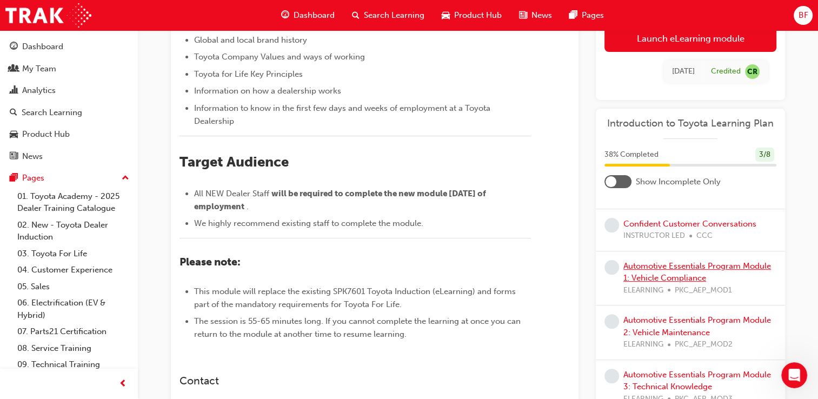
click at [660, 268] on link "Automotive Essentials Program Module 1: Vehicle Compliance" at bounding box center [698, 272] width 148 height 22
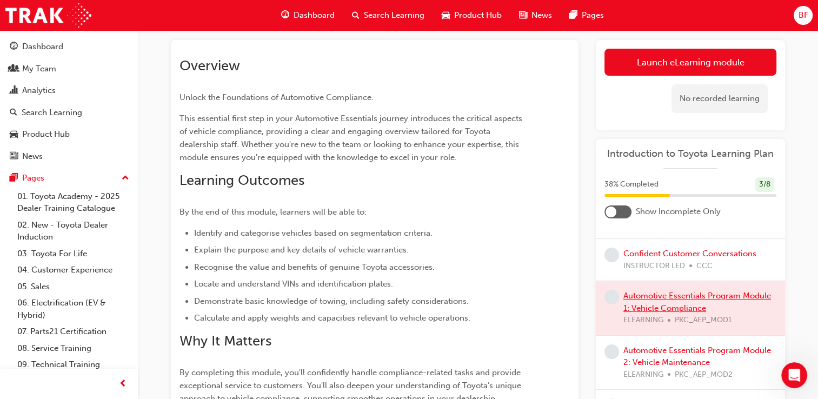
scroll to position [15, 0]
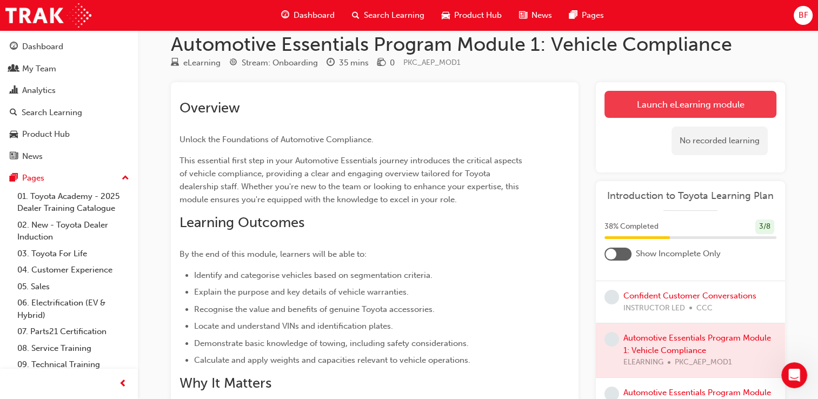
click at [671, 102] on link "Launch eLearning module" at bounding box center [691, 104] width 172 height 27
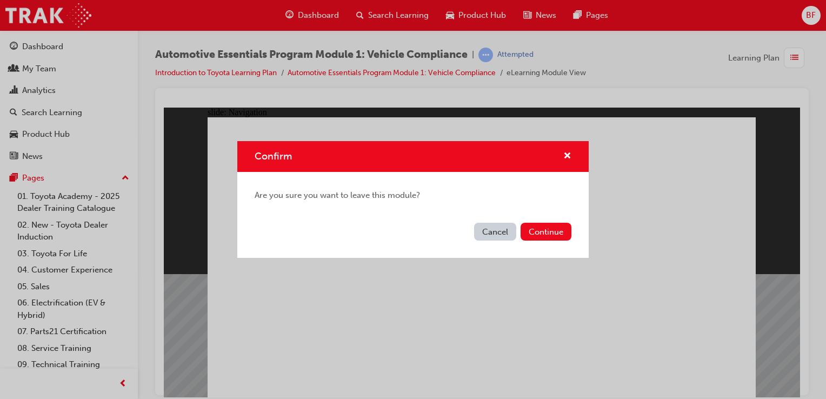
click at [494, 233] on button "Cancel" at bounding box center [495, 232] width 42 height 18
click at [560, 235] on button "Continue" at bounding box center [546, 232] width 51 height 18
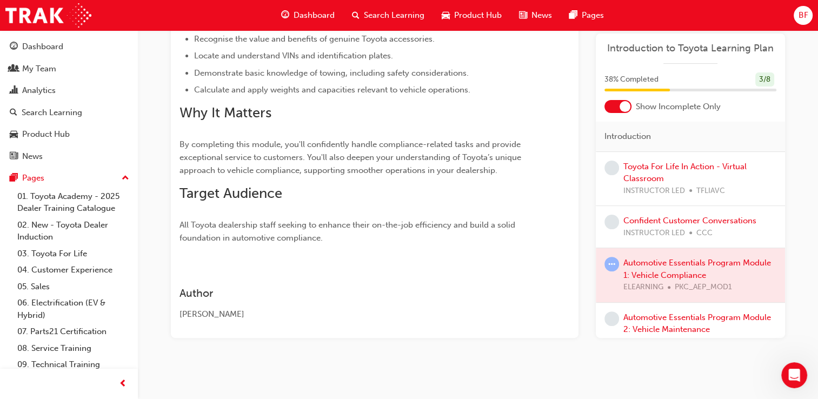
click at [621, 105] on div at bounding box center [625, 106] width 11 height 11
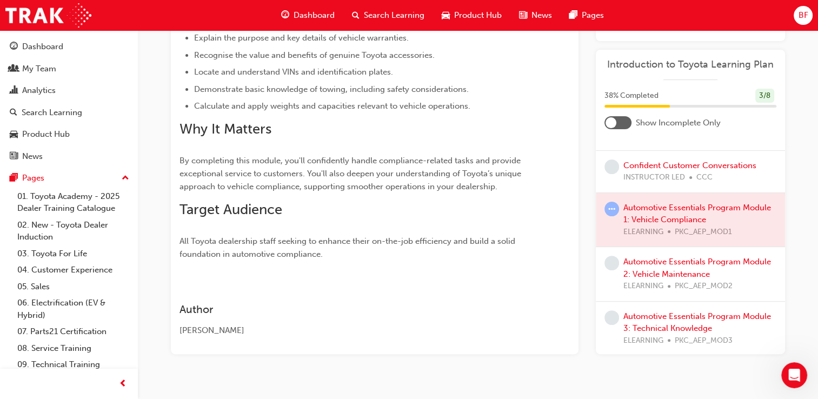
scroll to position [286, 0]
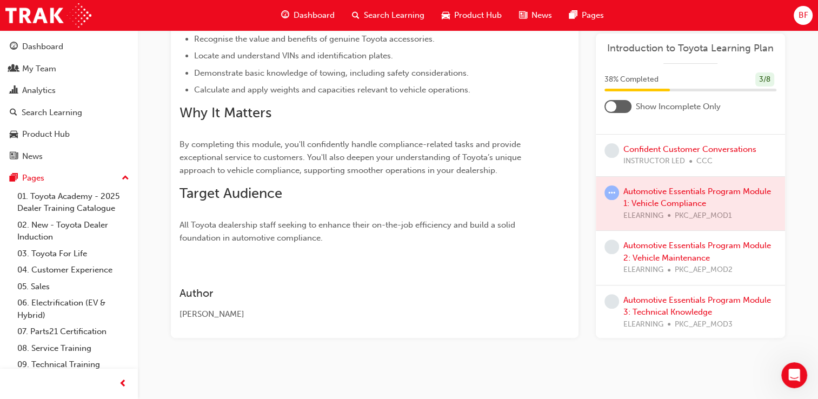
click at [674, 186] on div at bounding box center [690, 203] width 189 height 54
click at [671, 202] on div at bounding box center [690, 203] width 189 height 54
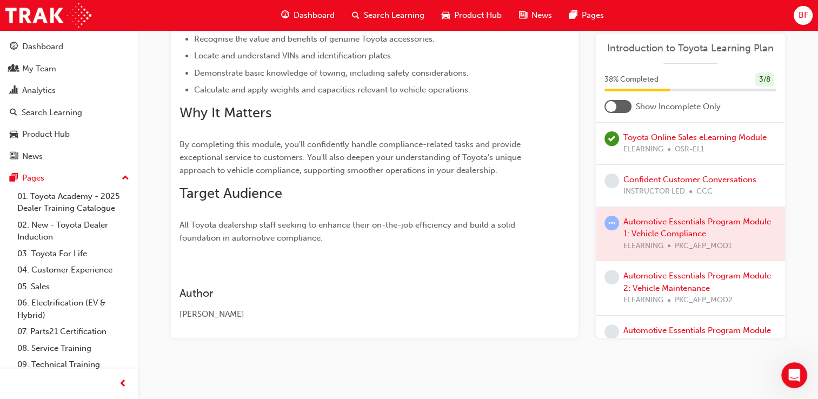
scroll to position [156, 0]
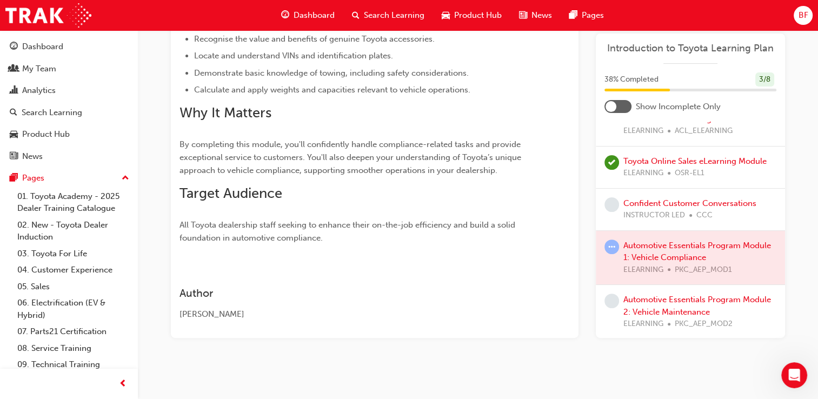
click at [611, 244] on span "learningRecordVerb_ATTEMPT-icon" at bounding box center [612, 246] width 15 height 15
click at [612, 244] on span "learningRecordVerb_ATTEMPT-icon" at bounding box center [612, 246] width 15 height 15
click at [662, 260] on div at bounding box center [690, 257] width 189 height 54
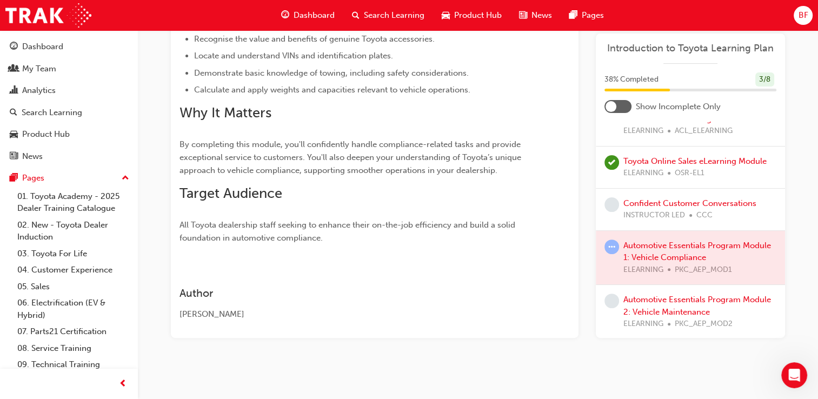
click at [673, 244] on div at bounding box center [690, 257] width 189 height 54
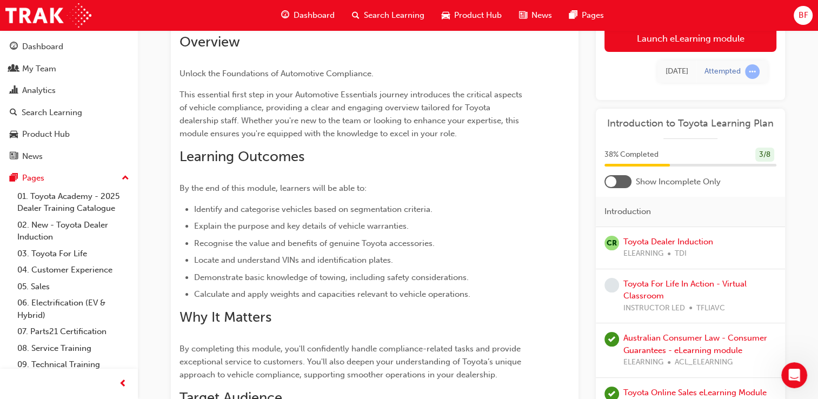
scroll to position [69, 0]
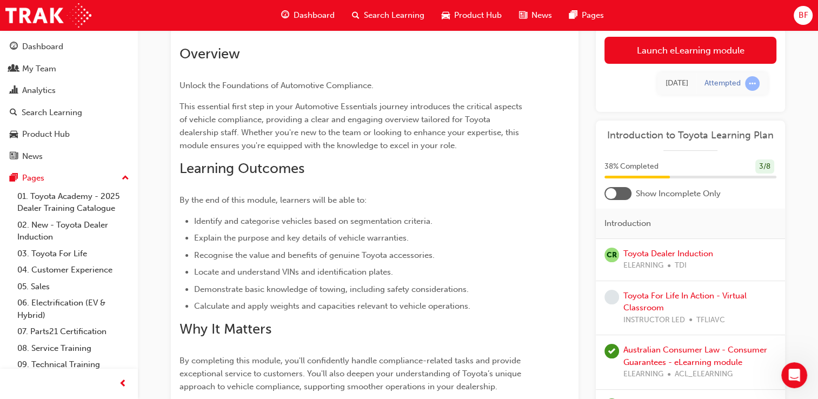
click at [613, 189] on div at bounding box center [611, 193] width 11 height 11
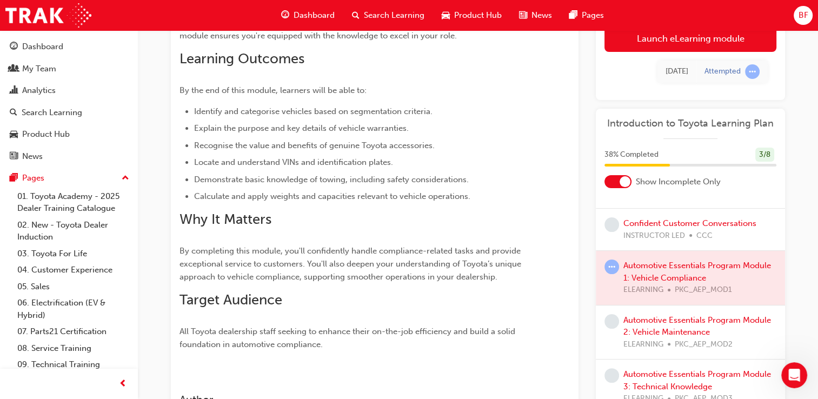
scroll to position [231, 0]
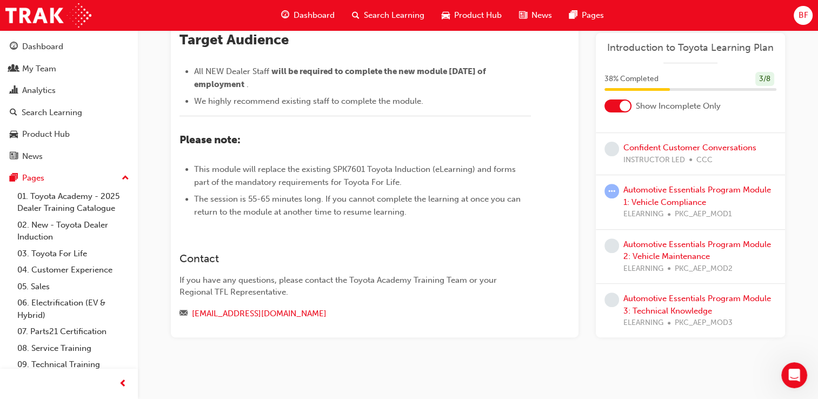
scroll to position [452, 0]
click at [647, 203] on link "Automotive Essentials Program Module 1: Vehicle Compliance" at bounding box center [698, 196] width 148 height 22
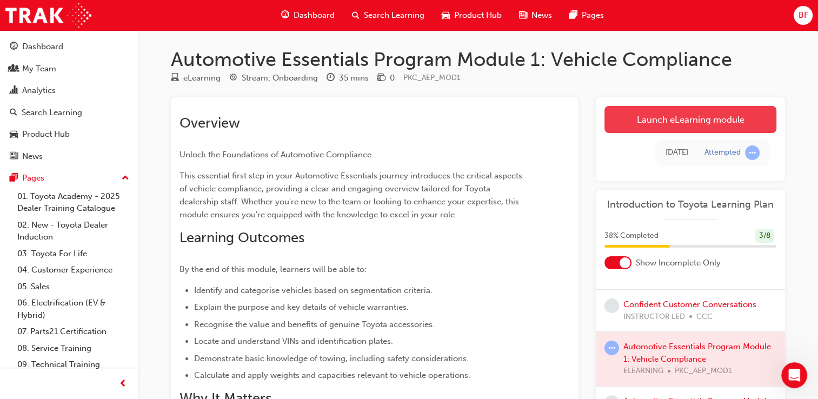
click at [684, 115] on link "Launch eLearning module" at bounding box center [691, 119] width 172 height 27
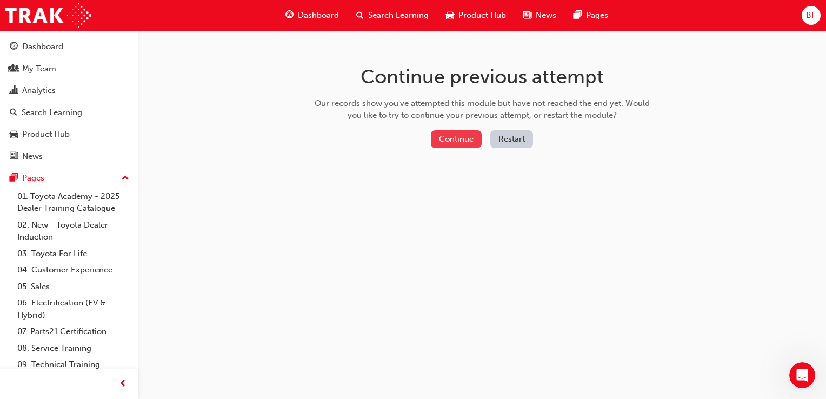
click at [459, 138] on button "Continue" at bounding box center [456, 139] width 51 height 18
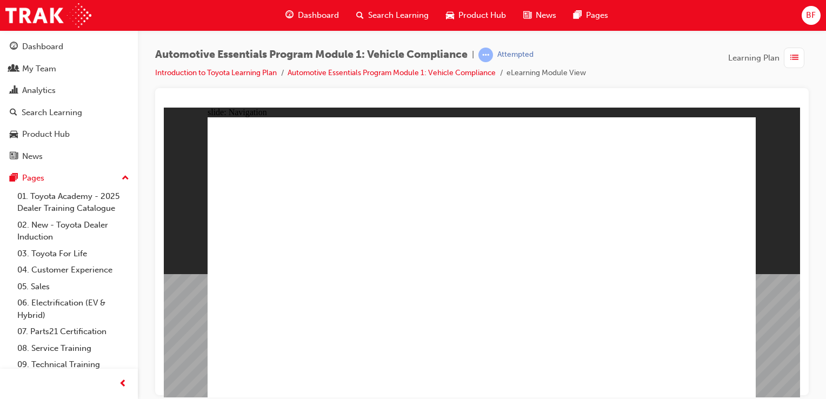
drag, startPoint x: 530, startPoint y: 158, endPoint x: 608, endPoint y: 158, distance: 77.9
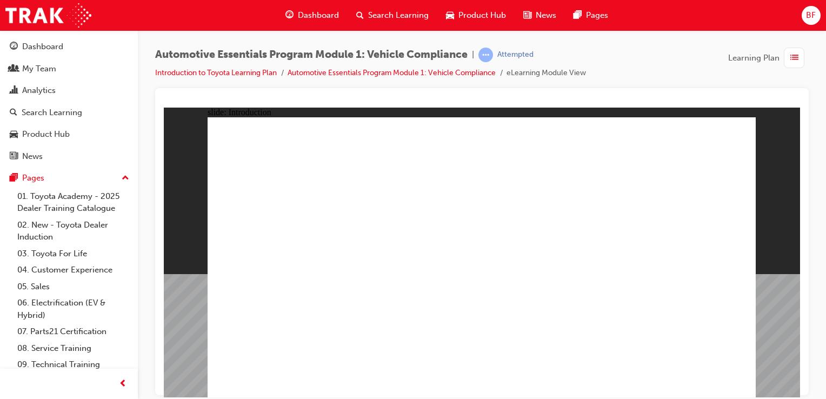
drag, startPoint x: 677, startPoint y: 317, endPoint x: 670, endPoint y: 320, distance: 7.4
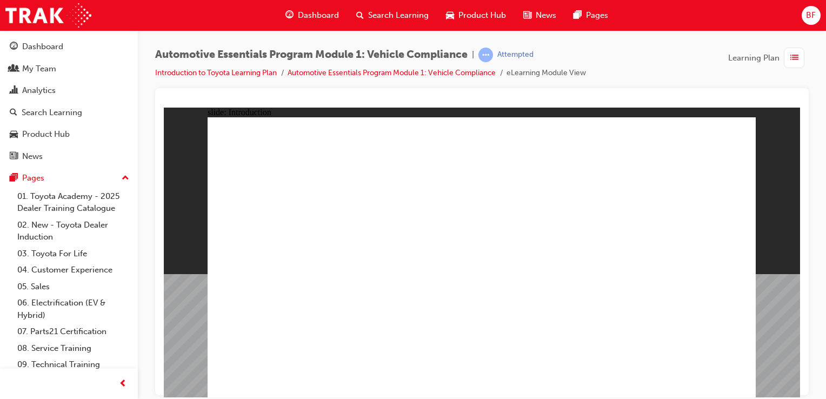
drag, startPoint x: 544, startPoint y: 328, endPoint x: 391, endPoint y: 301, distance: 155.5
drag, startPoint x: 357, startPoint y: 323, endPoint x: 366, endPoint y: 325, distance: 9.4
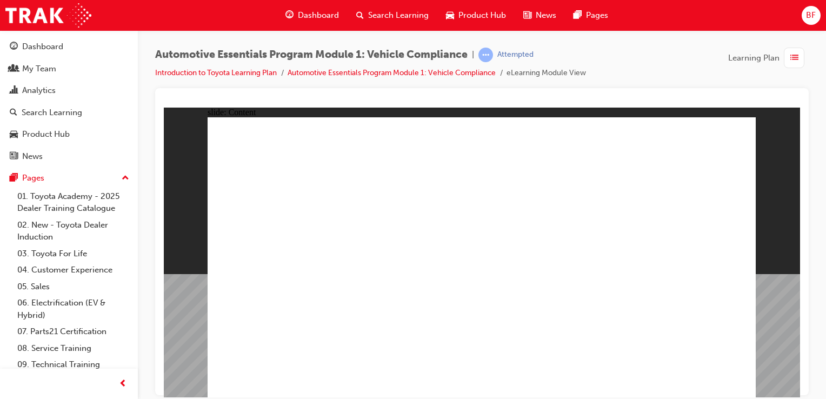
drag, startPoint x: 735, startPoint y: 386, endPoint x: 720, endPoint y: 381, distance: 16.4
radio input "true"
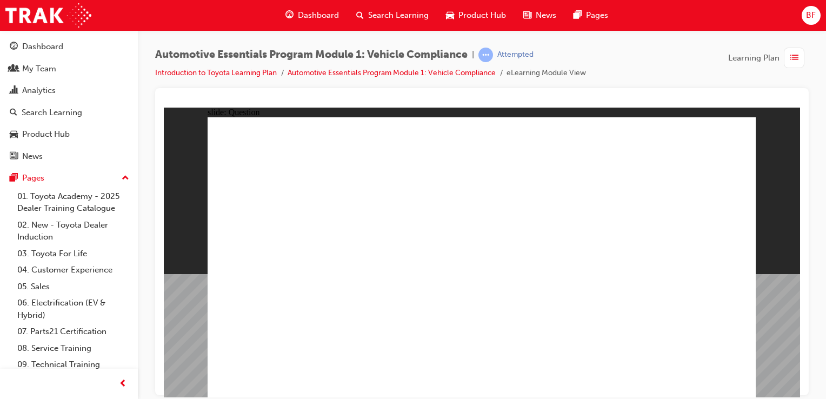
radio input "true"
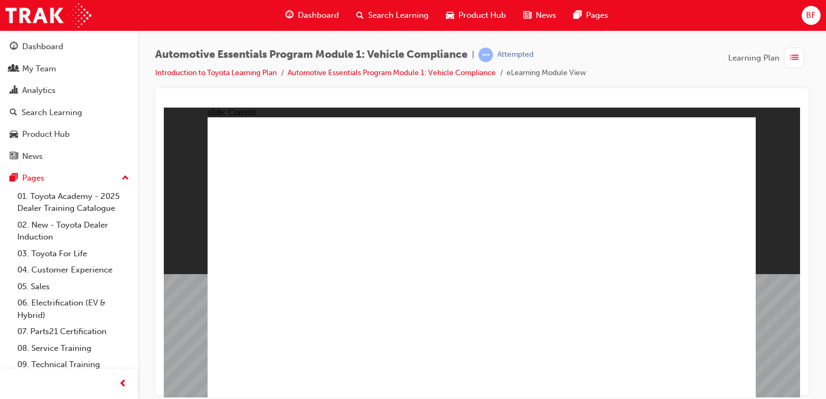
drag, startPoint x: 619, startPoint y: 215, endPoint x: 637, endPoint y: 213, distance: 18.5
drag, startPoint x: 666, startPoint y: 238, endPoint x: 673, endPoint y: 236, distance: 6.8
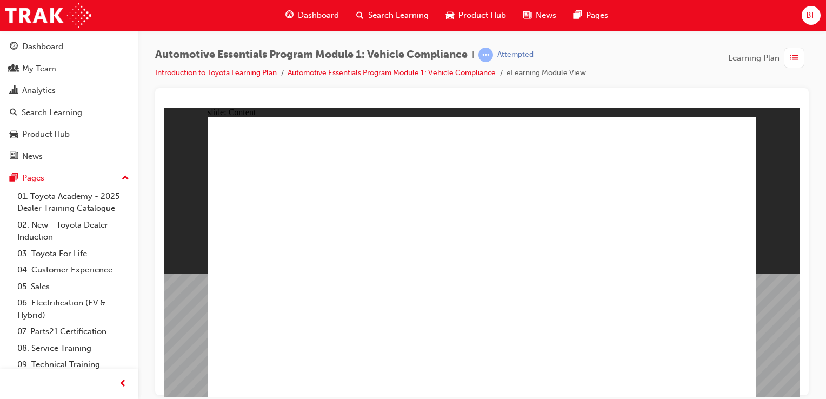
radio input "true"
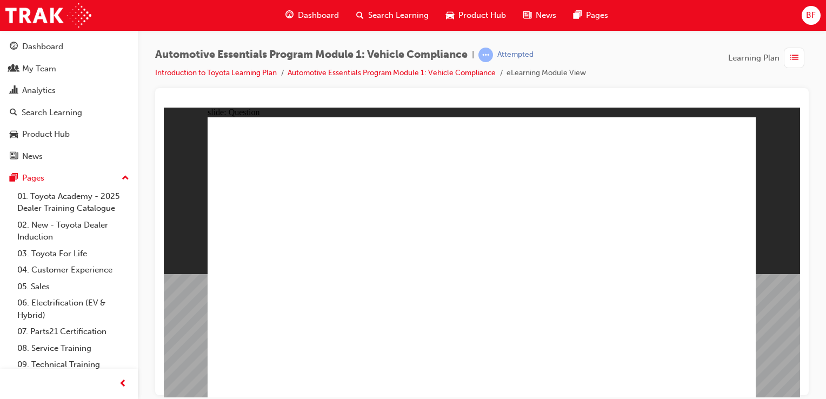
radio input "true"
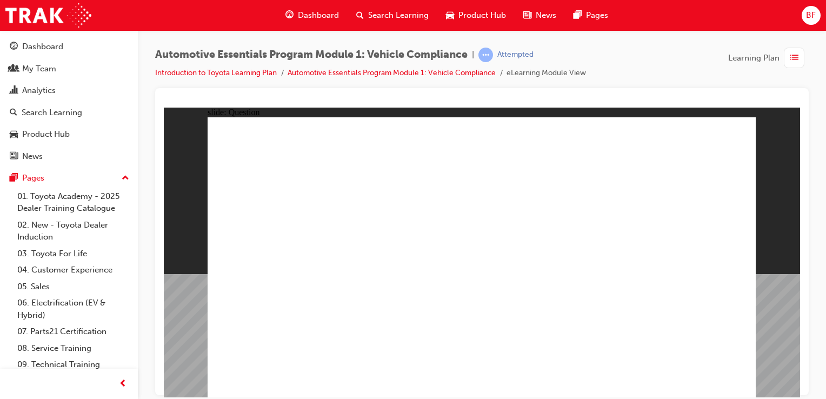
radio input "true"
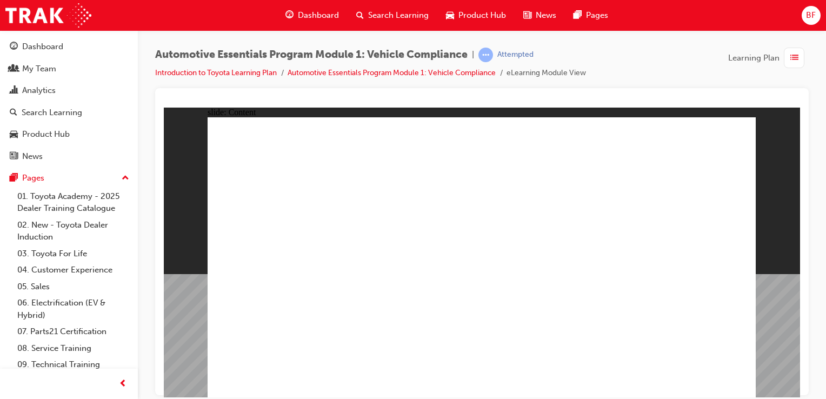
drag, startPoint x: 730, startPoint y: 123, endPoint x: 741, endPoint y: 142, distance: 21.8
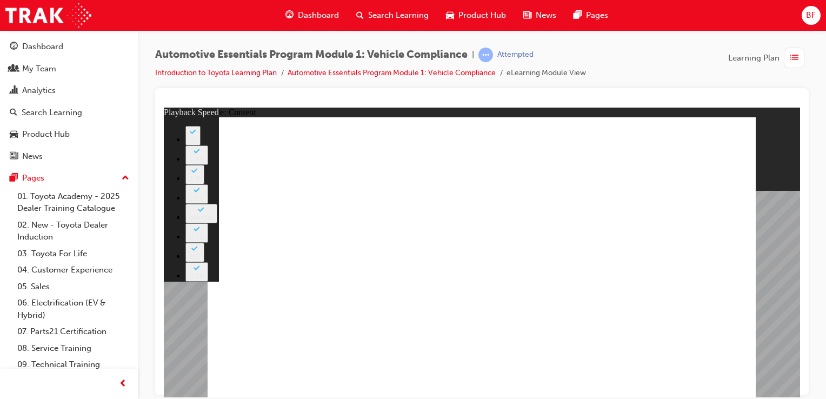
drag, startPoint x: 591, startPoint y: 291, endPoint x: 658, endPoint y: 295, distance: 67.1
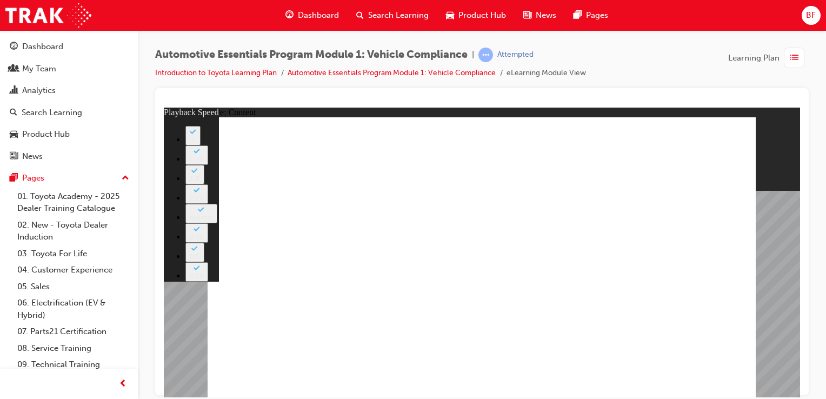
drag, startPoint x: 663, startPoint y: 292, endPoint x: 721, endPoint y: 294, distance: 57.9
type input "43"
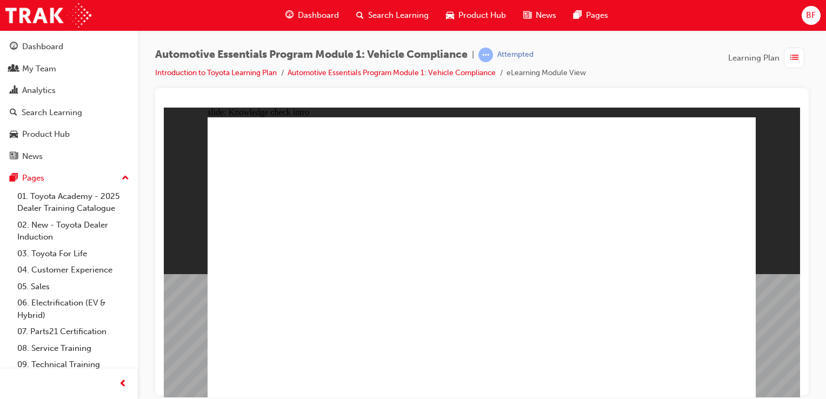
radio input "true"
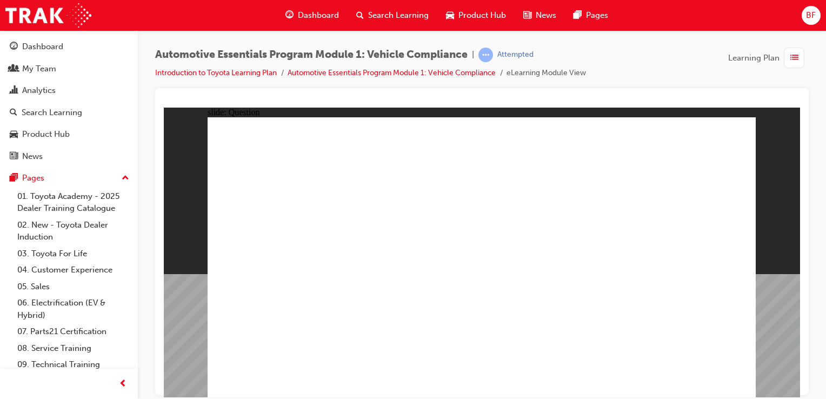
radio input "true"
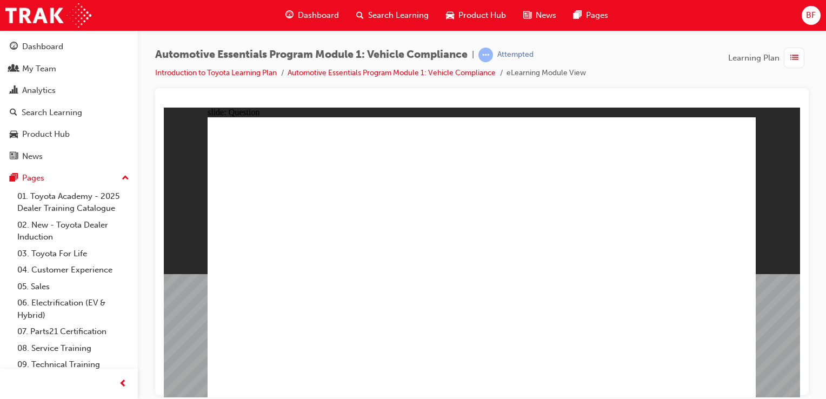
radio input "true"
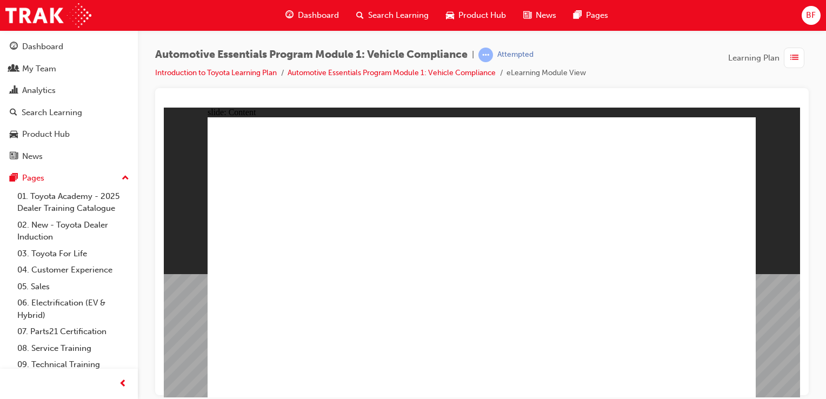
drag, startPoint x: 413, startPoint y: 233, endPoint x: 408, endPoint y: 230, distance: 5.6
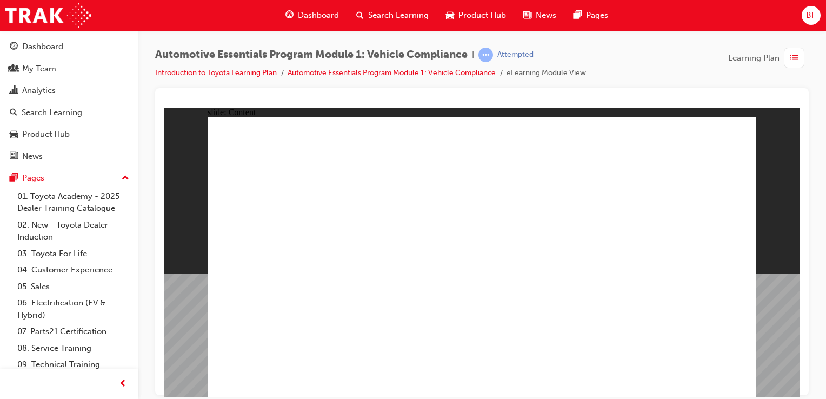
radio input "true"
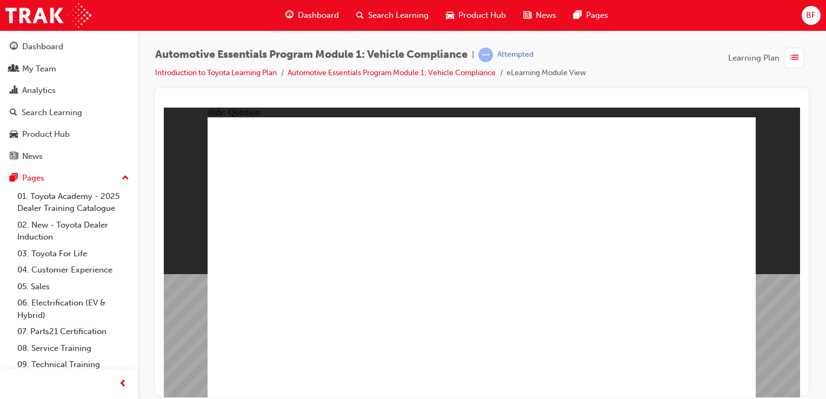
radio input "true"
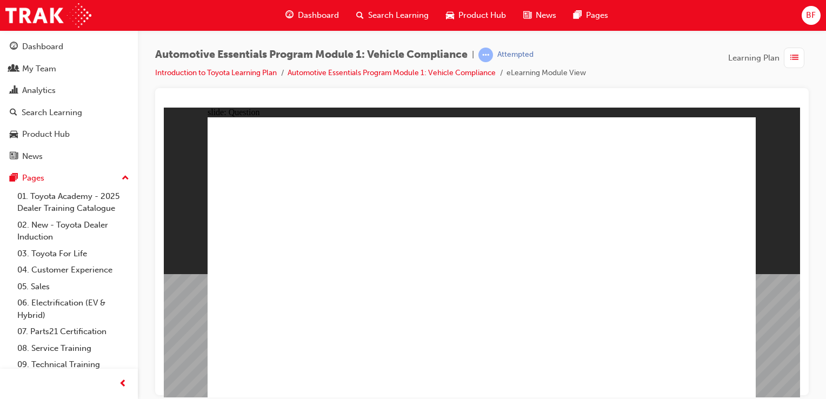
radio input "true"
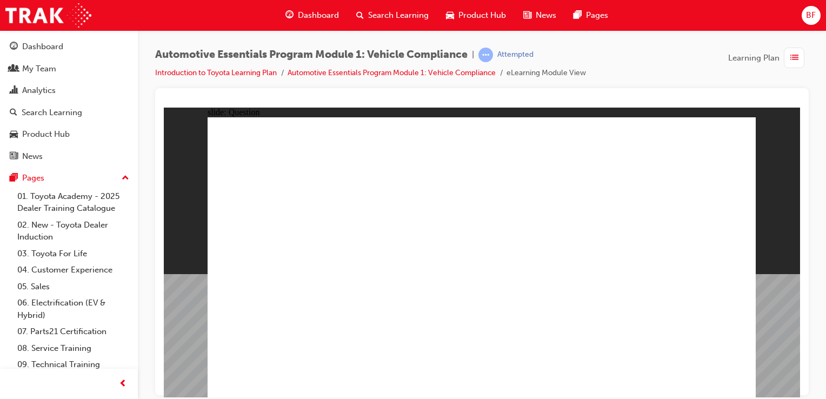
radio input "true"
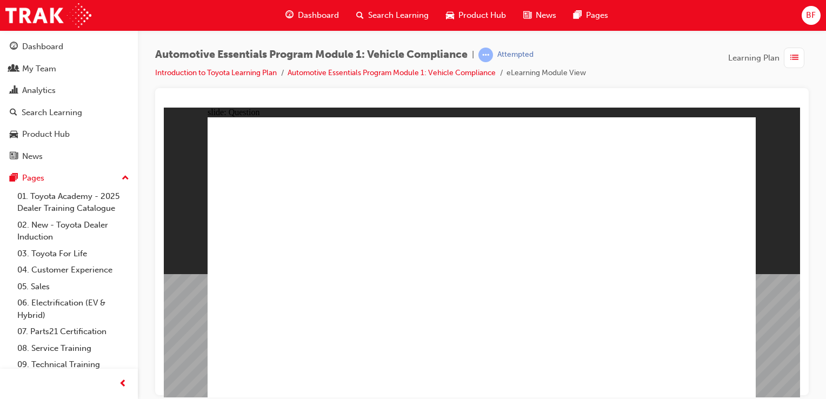
radio input "true"
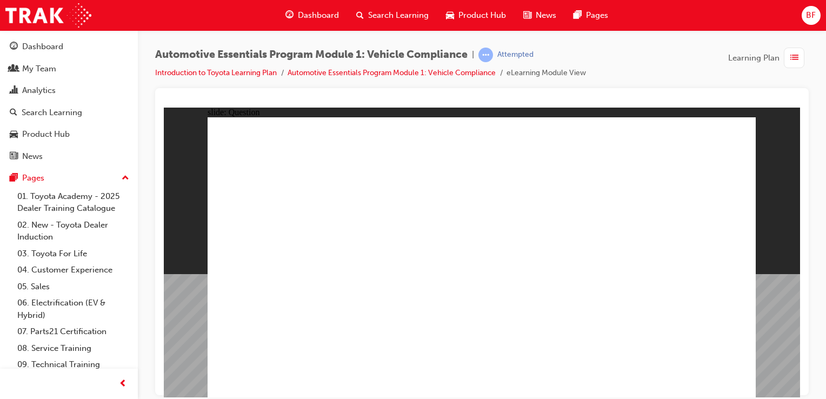
radio input "true"
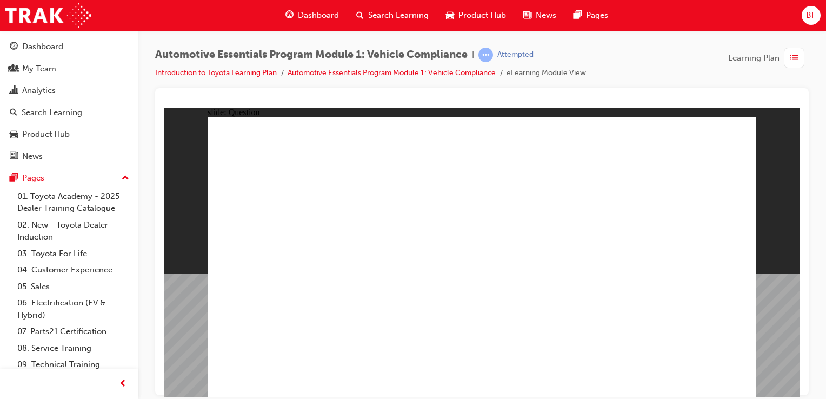
radio input "true"
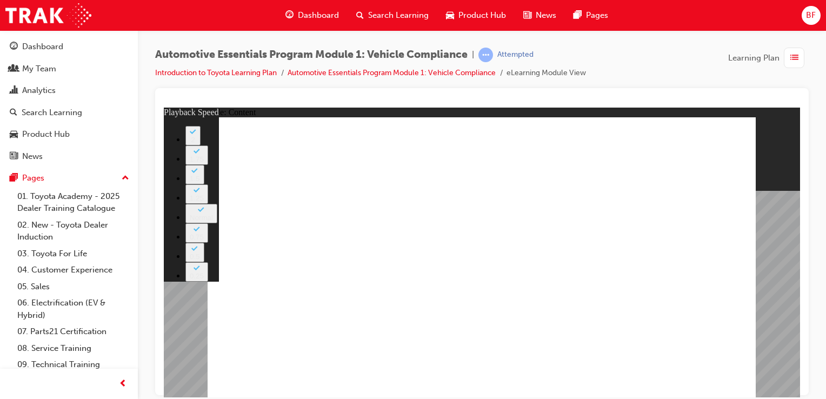
type input "18"
type input "35"
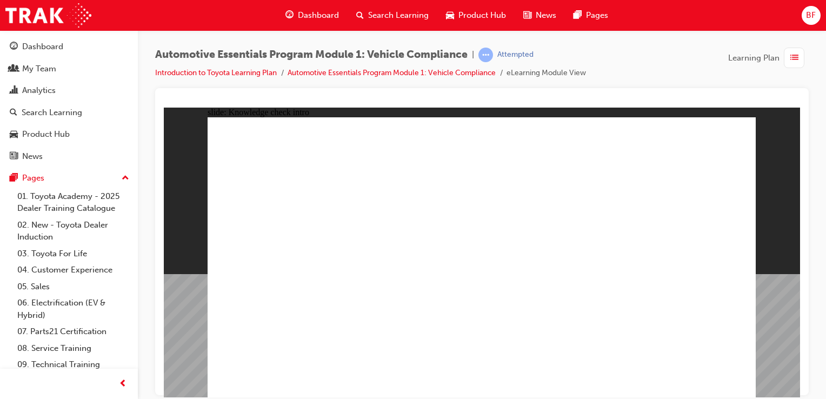
radio input "true"
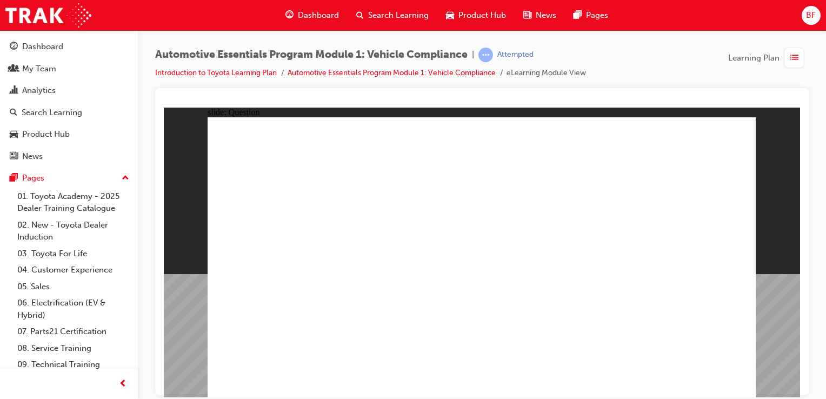
radio input "true"
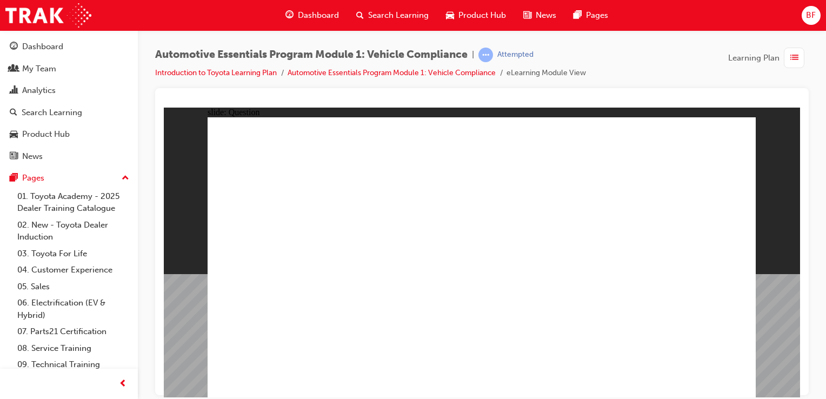
radio input "true"
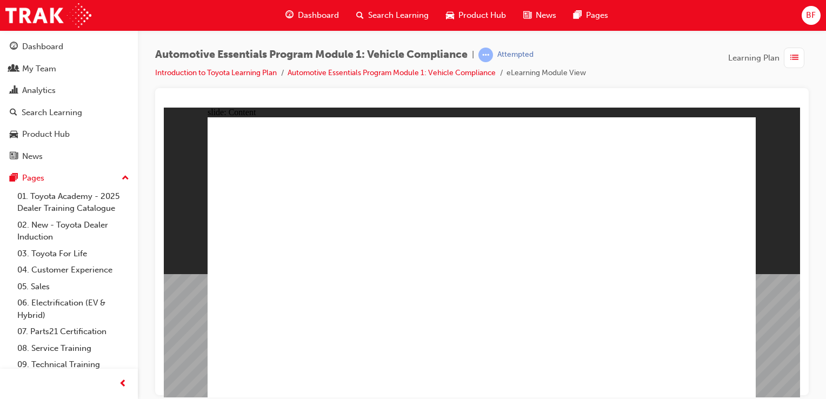
drag, startPoint x: 689, startPoint y: 223, endPoint x: 617, endPoint y: 244, distance: 75.5
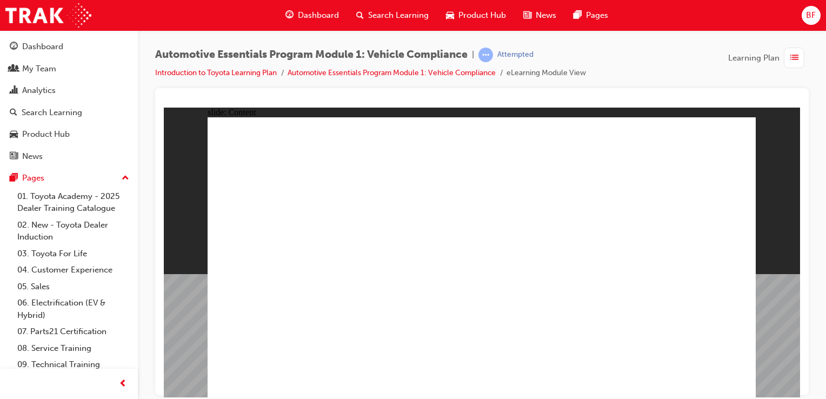
drag, startPoint x: 340, startPoint y: 318, endPoint x: 346, endPoint y: 318, distance: 5.9
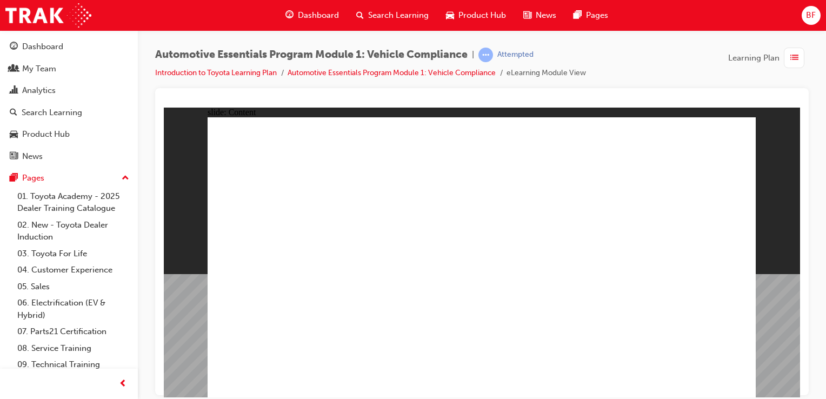
drag, startPoint x: 701, startPoint y: 247, endPoint x: 725, endPoint y: 231, distance: 29.0
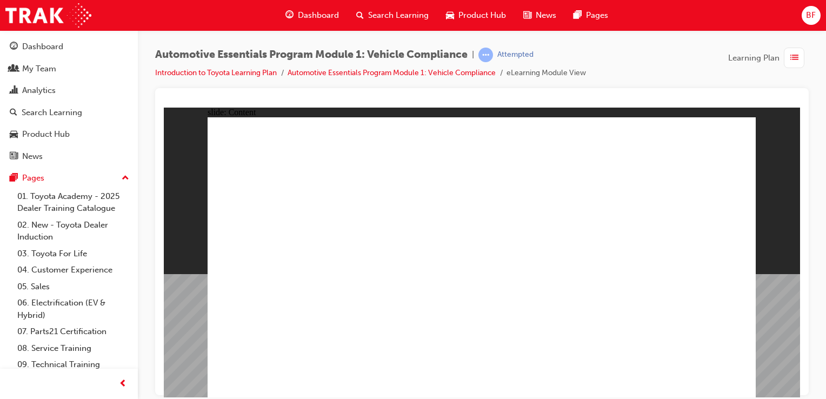
drag, startPoint x: 726, startPoint y: 229, endPoint x: 686, endPoint y: 260, distance: 50.5
drag, startPoint x: 666, startPoint y: 338, endPoint x: 673, endPoint y: 313, distance: 26.2
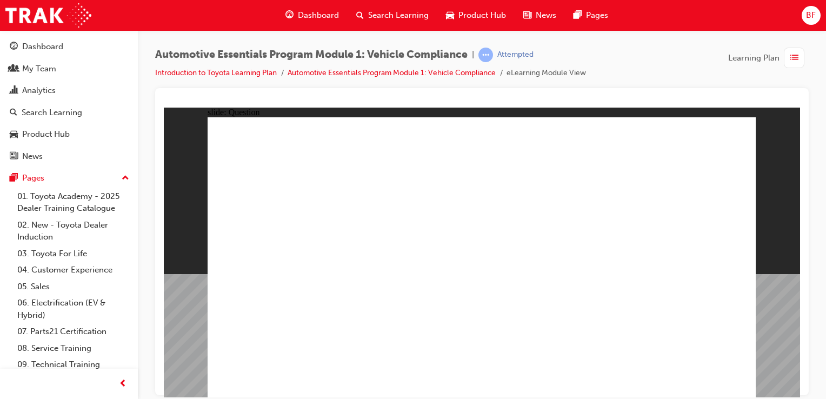
radio input "true"
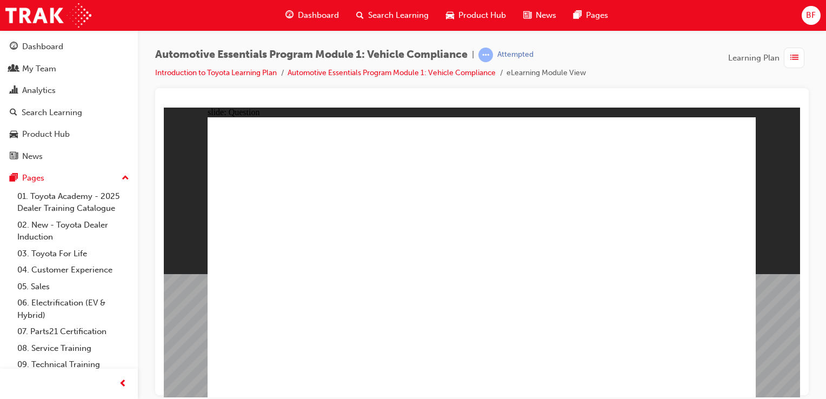
click at [45, 44] on div "Dashboard" at bounding box center [42, 47] width 41 height 12
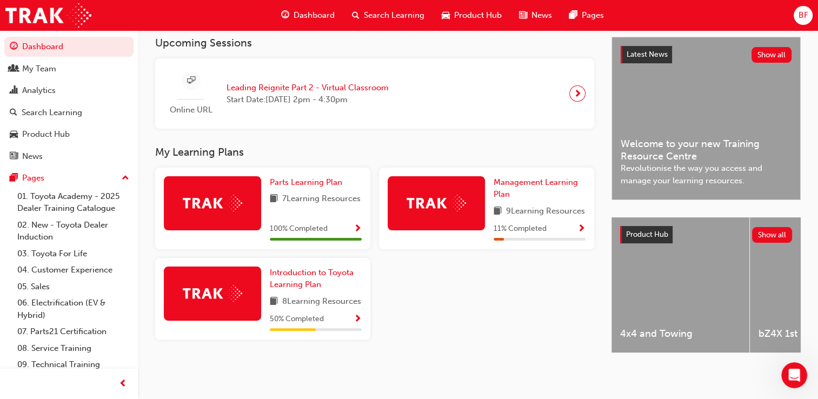
scroll to position [257, 0]
